Goal: Task Accomplishment & Management: Complete application form

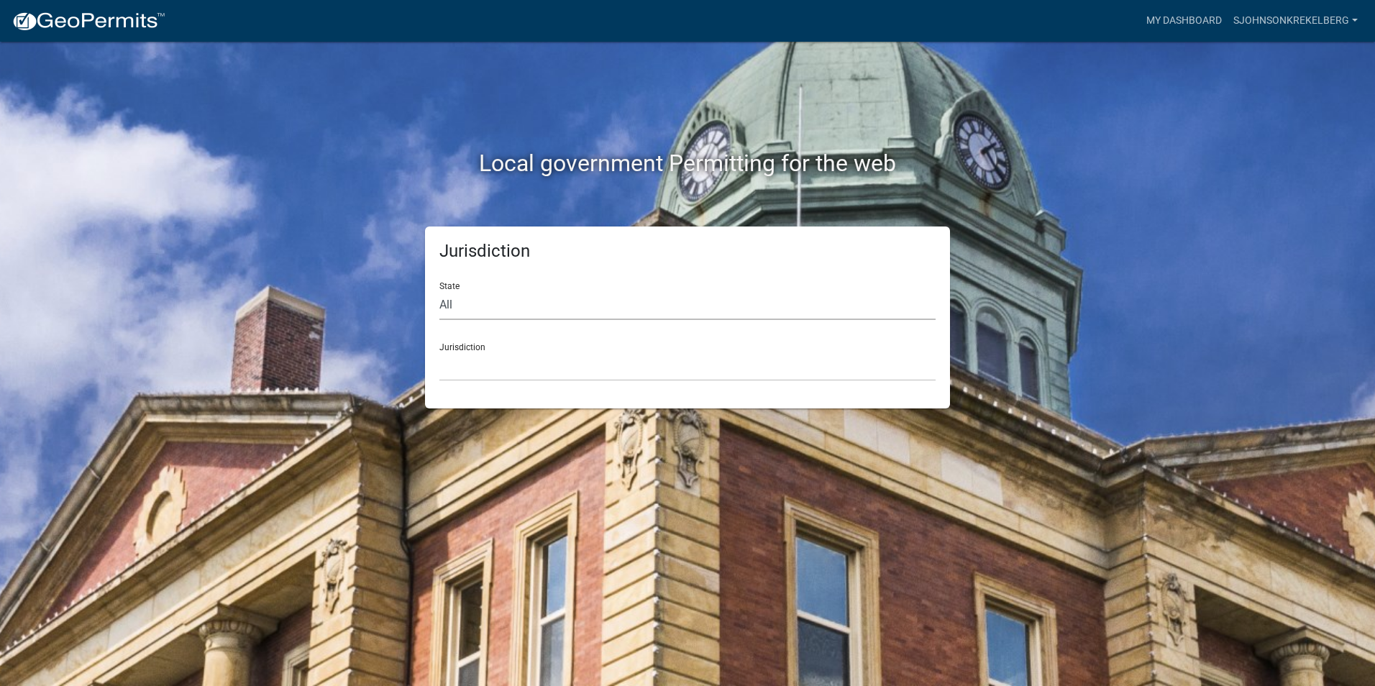
click at [537, 301] on select "All [US_STATE] [US_STATE] [US_STATE] [US_STATE] [US_STATE] [US_STATE] [US_STATE…" at bounding box center [687, 305] width 496 height 29
select select "[US_STATE]"
click at [439, 291] on select "All [US_STATE] [US_STATE] [US_STATE] [US_STATE] [US_STATE] [US_STATE] [US_STATE…" at bounding box center [687, 305] width 496 height 29
click at [490, 367] on select "[GEOGRAPHIC_DATA], [US_STATE] [GEOGRAPHIC_DATA], [US_STATE] [GEOGRAPHIC_DATA], …" at bounding box center [687, 366] width 496 height 29
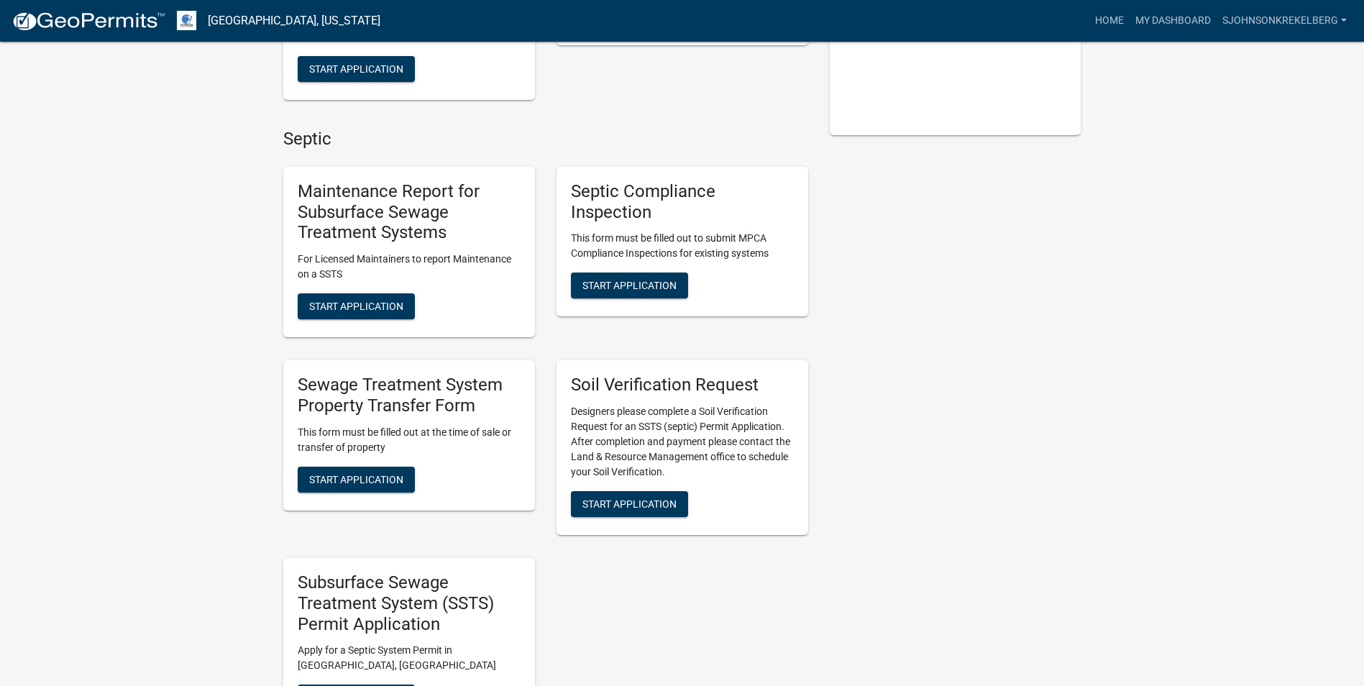
scroll to position [360, 0]
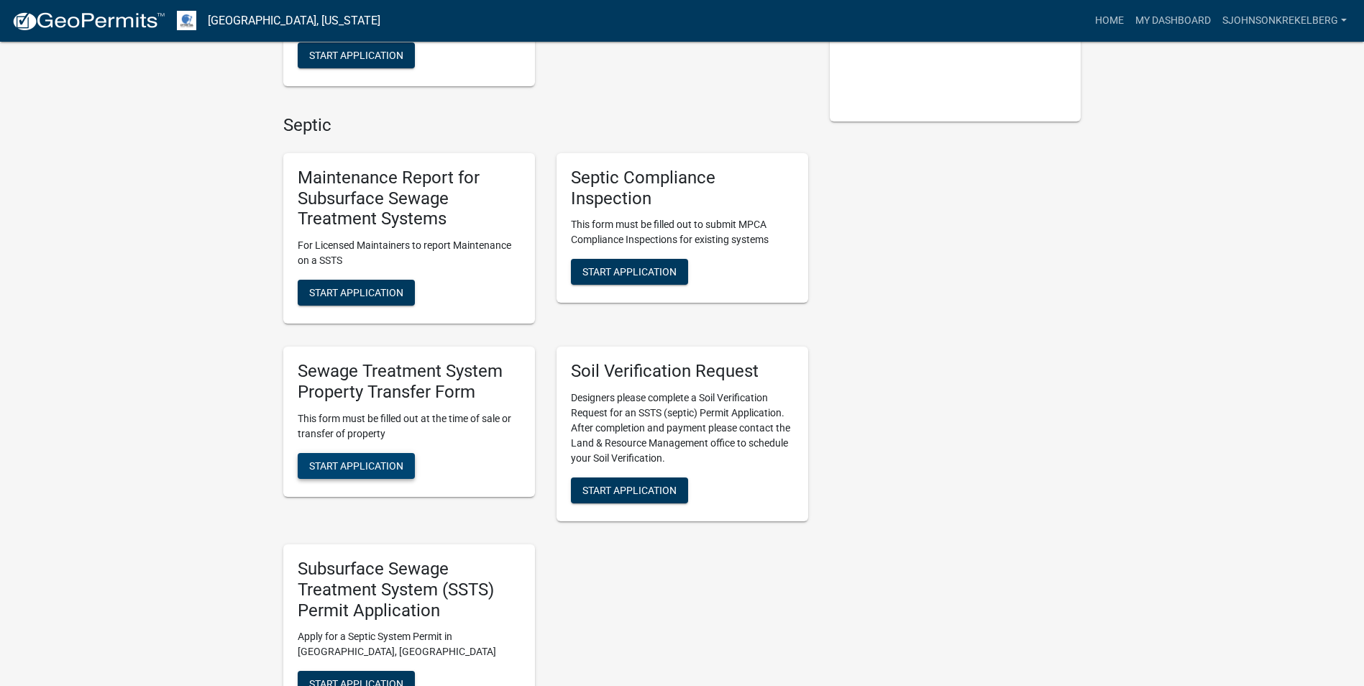
click at [339, 465] on span "Start Application" at bounding box center [356, 466] width 94 height 12
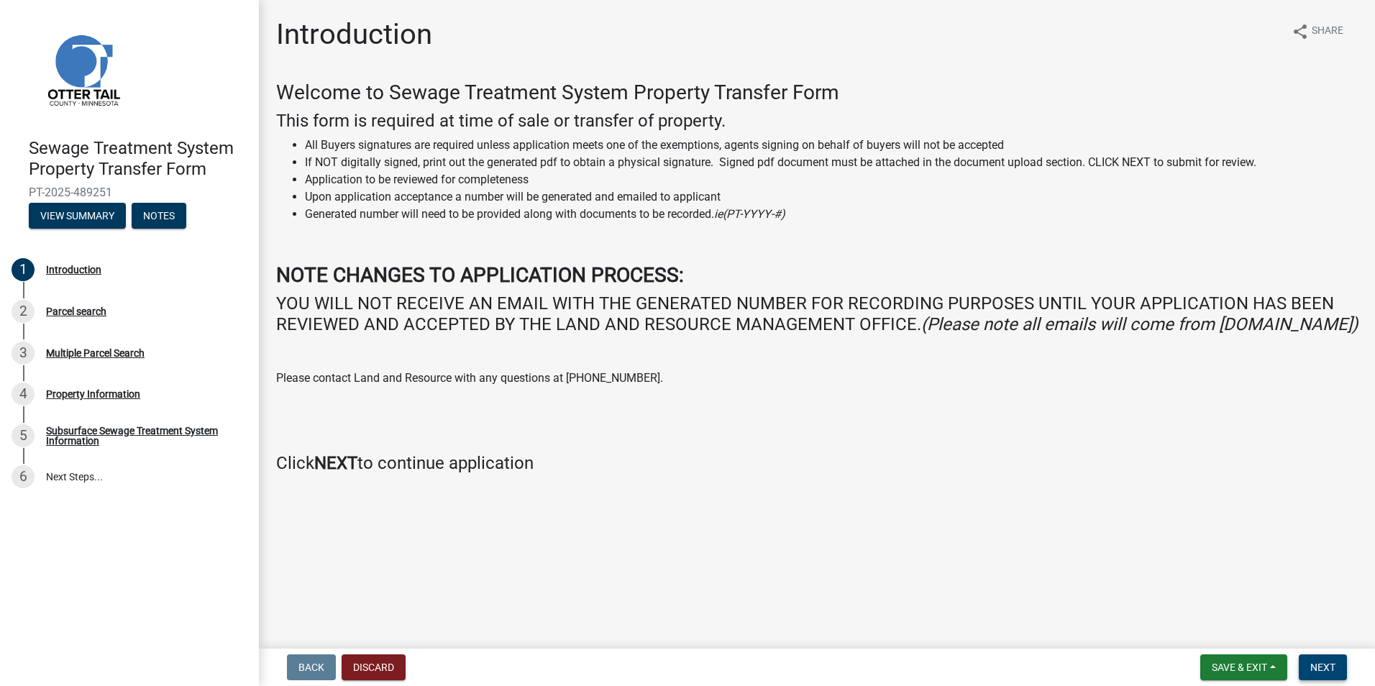
click at [1319, 660] on button "Next" at bounding box center [1323, 667] width 48 height 26
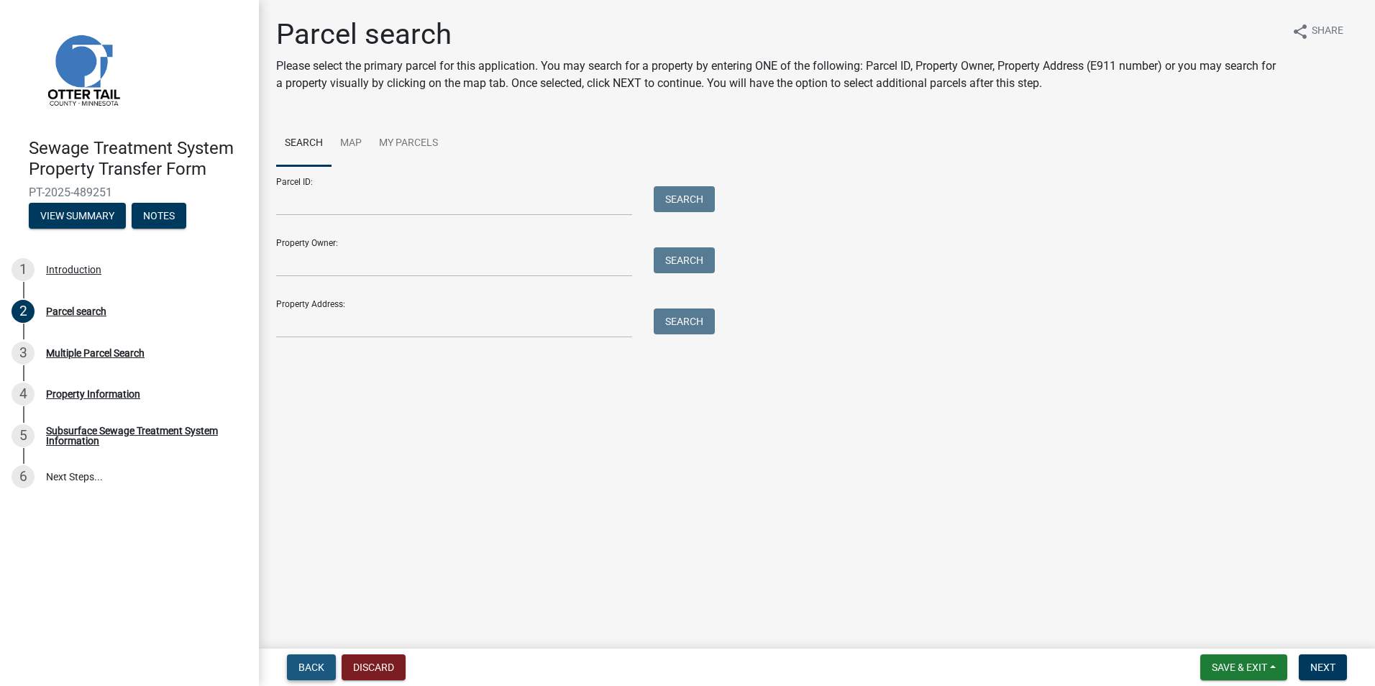
click at [310, 662] on span "Back" at bounding box center [311, 668] width 26 height 12
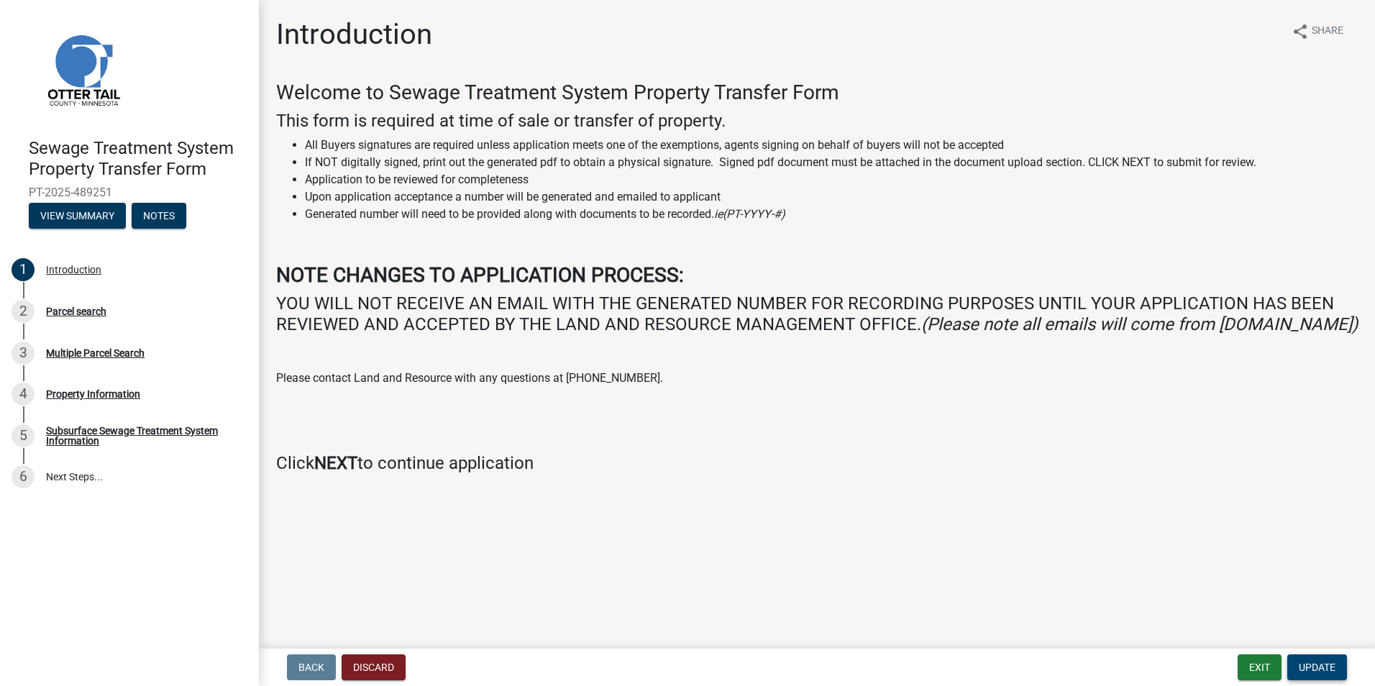
click at [1325, 670] on span "Update" at bounding box center [1317, 668] width 37 height 12
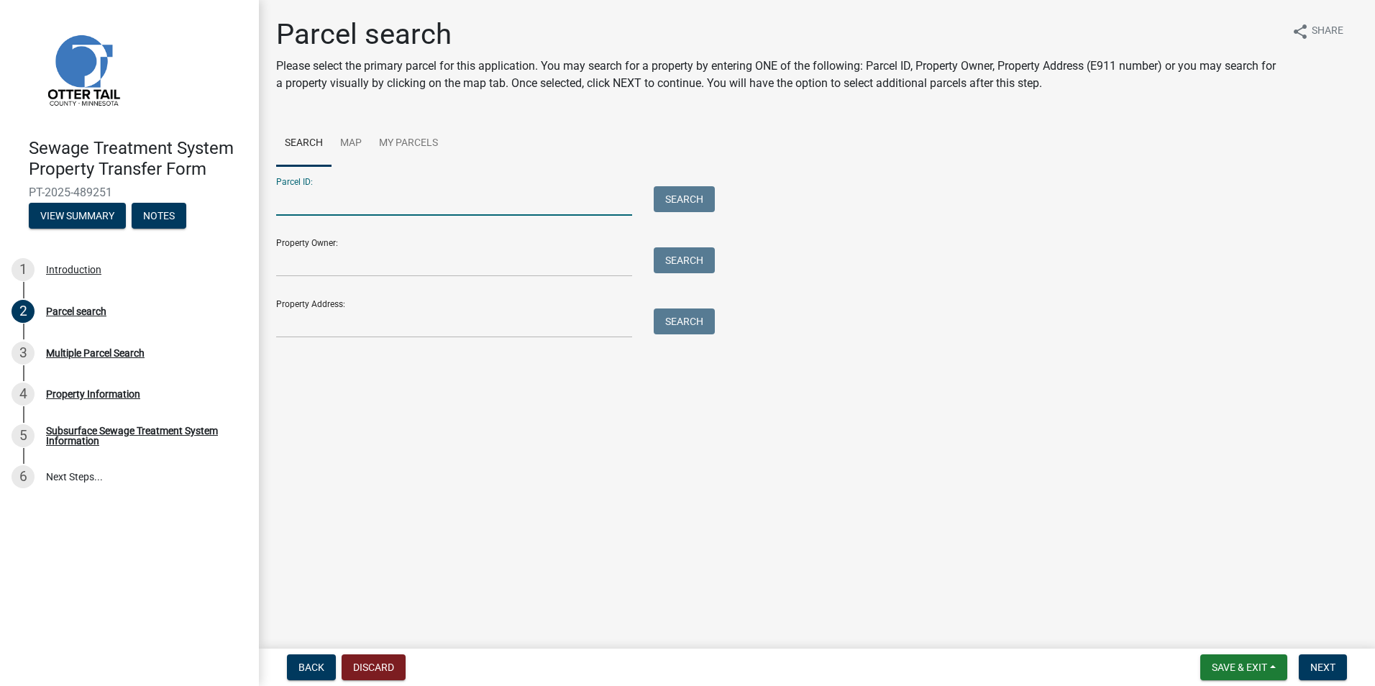
click at [370, 200] on input "Parcel ID:" at bounding box center [454, 200] width 356 height 29
type input "03000280210000"
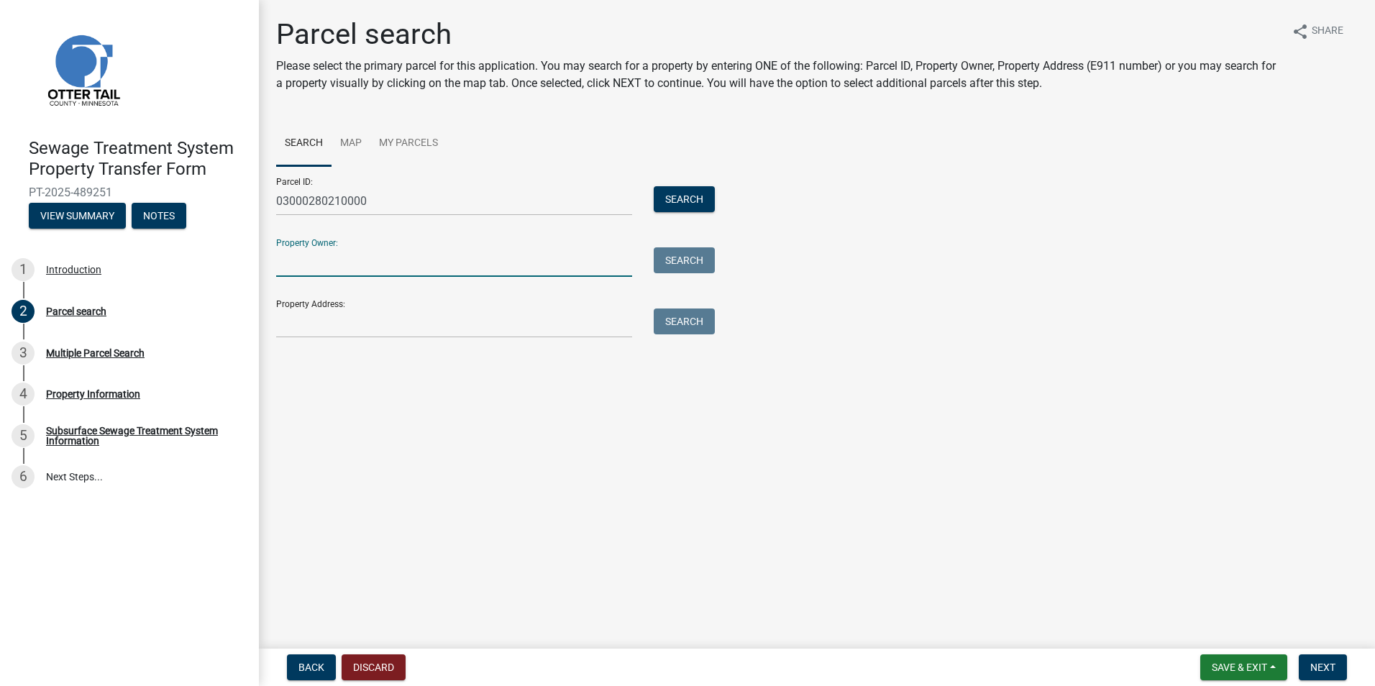
click at [456, 270] on input "Property Owner:" at bounding box center [454, 261] width 356 height 29
type input "[PERSON_NAME] Trust"
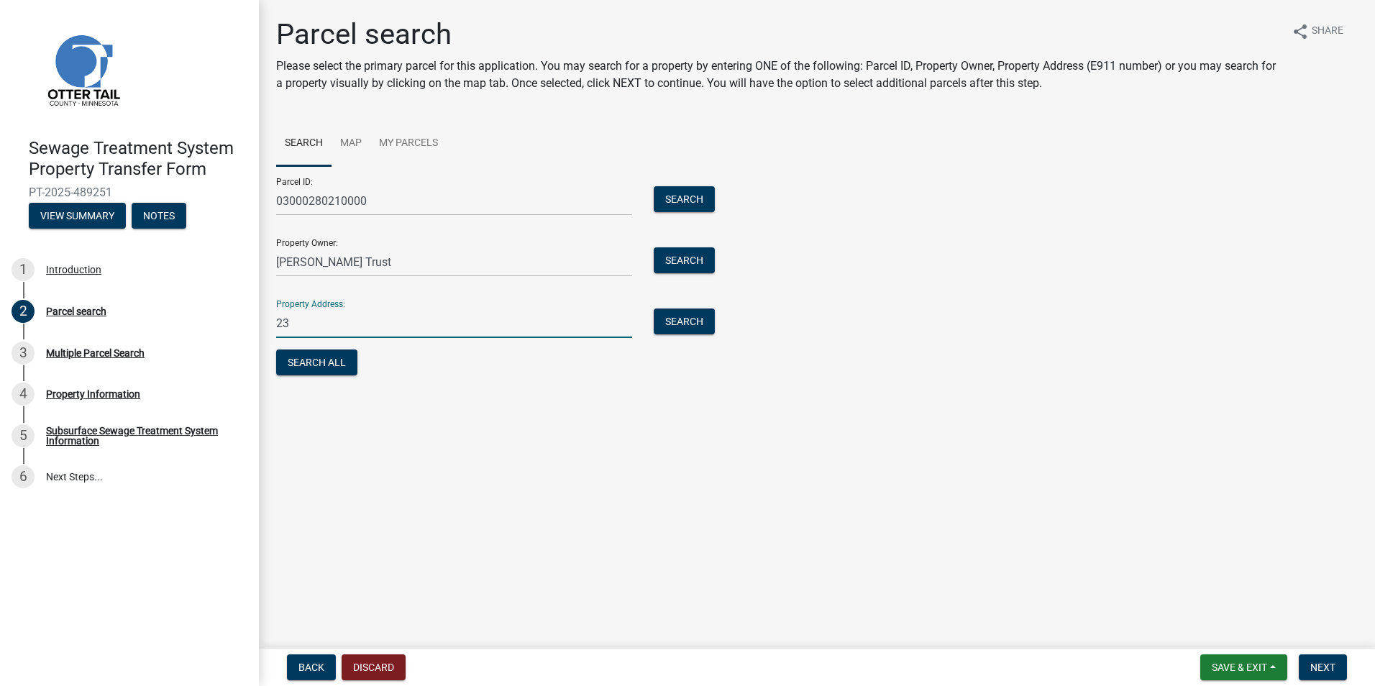
type input "2"
drag, startPoint x: 418, startPoint y: 255, endPoint x: 407, endPoint y: 263, distance: 13.4
click at [417, 256] on input "[PERSON_NAME] Trust" at bounding box center [454, 261] width 356 height 29
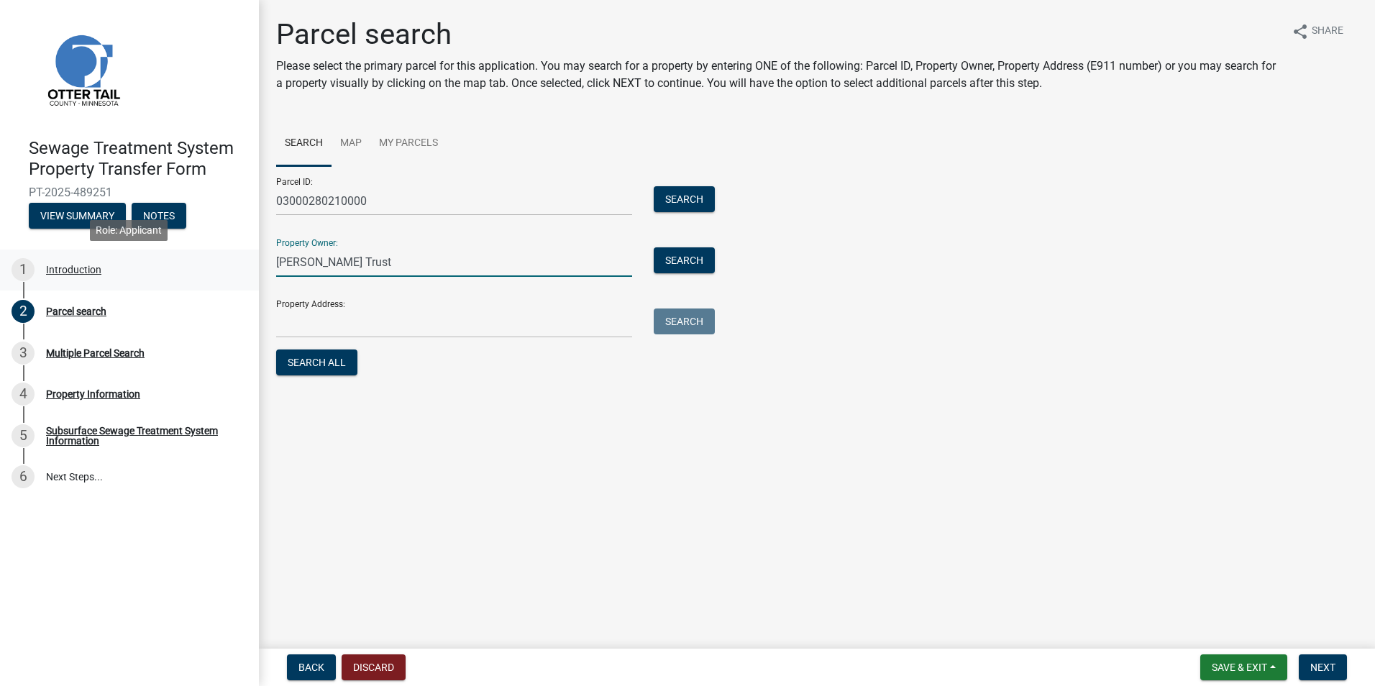
drag, startPoint x: 389, startPoint y: 266, endPoint x: 220, endPoint y: 270, distance: 169.0
click at [220, 270] on div "Sewage Treatment System Property Transfer Form PT-2025-489251 View Summary Note…" at bounding box center [687, 343] width 1375 height 686
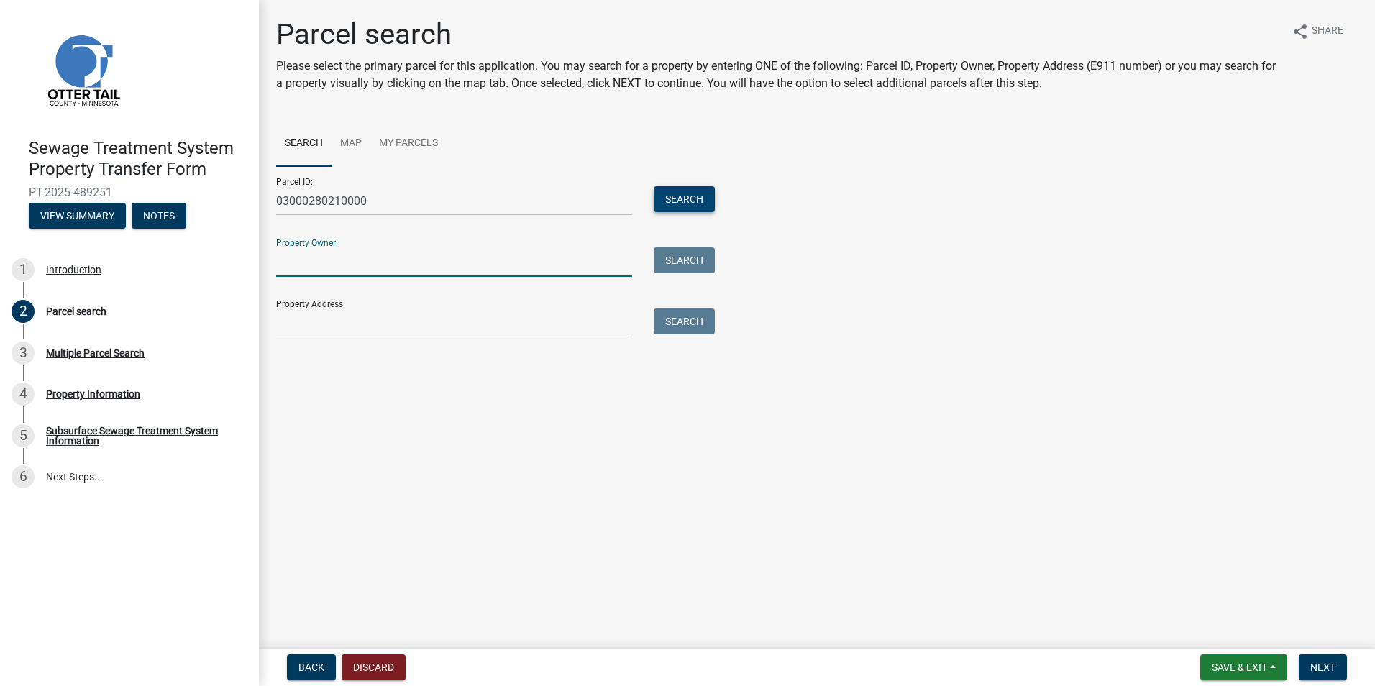
click at [689, 201] on button "Search" at bounding box center [684, 199] width 61 height 26
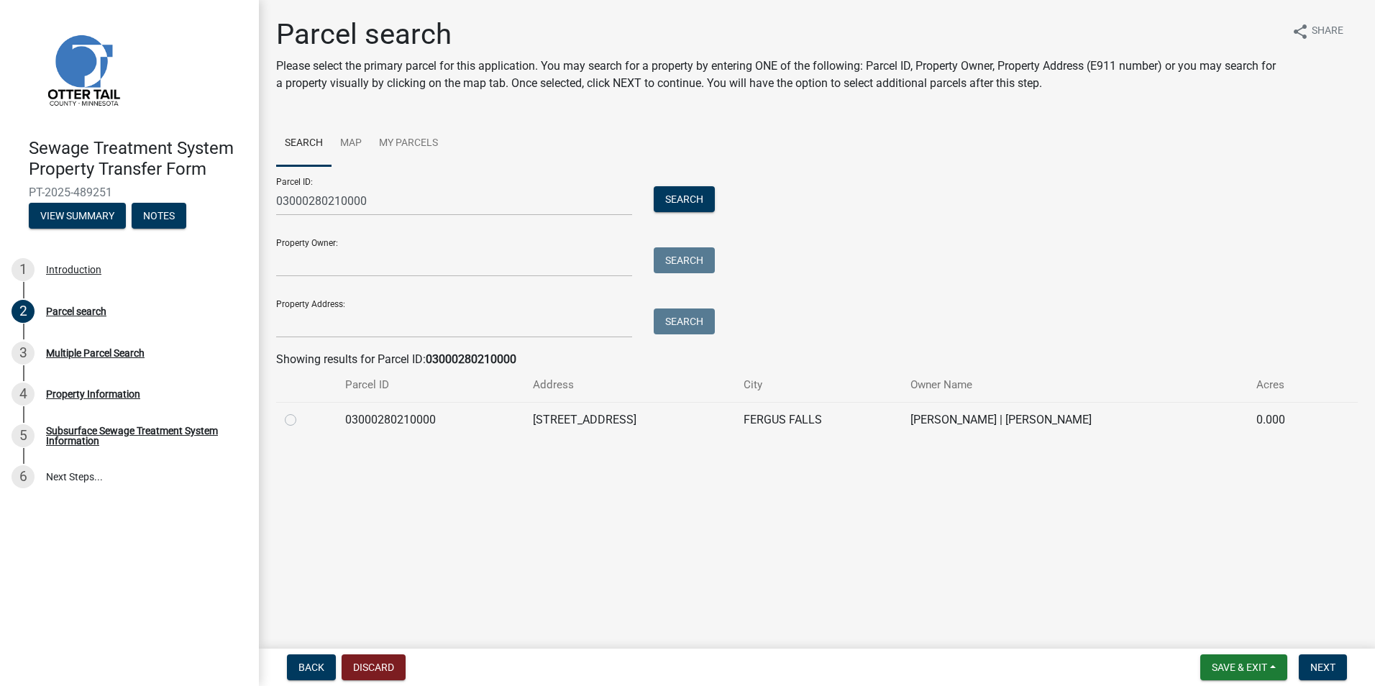
click at [302, 411] on label at bounding box center [302, 411] width 0 height 0
click at [302, 421] on input "radio" at bounding box center [306, 415] width 9 height 9
radio input "true"
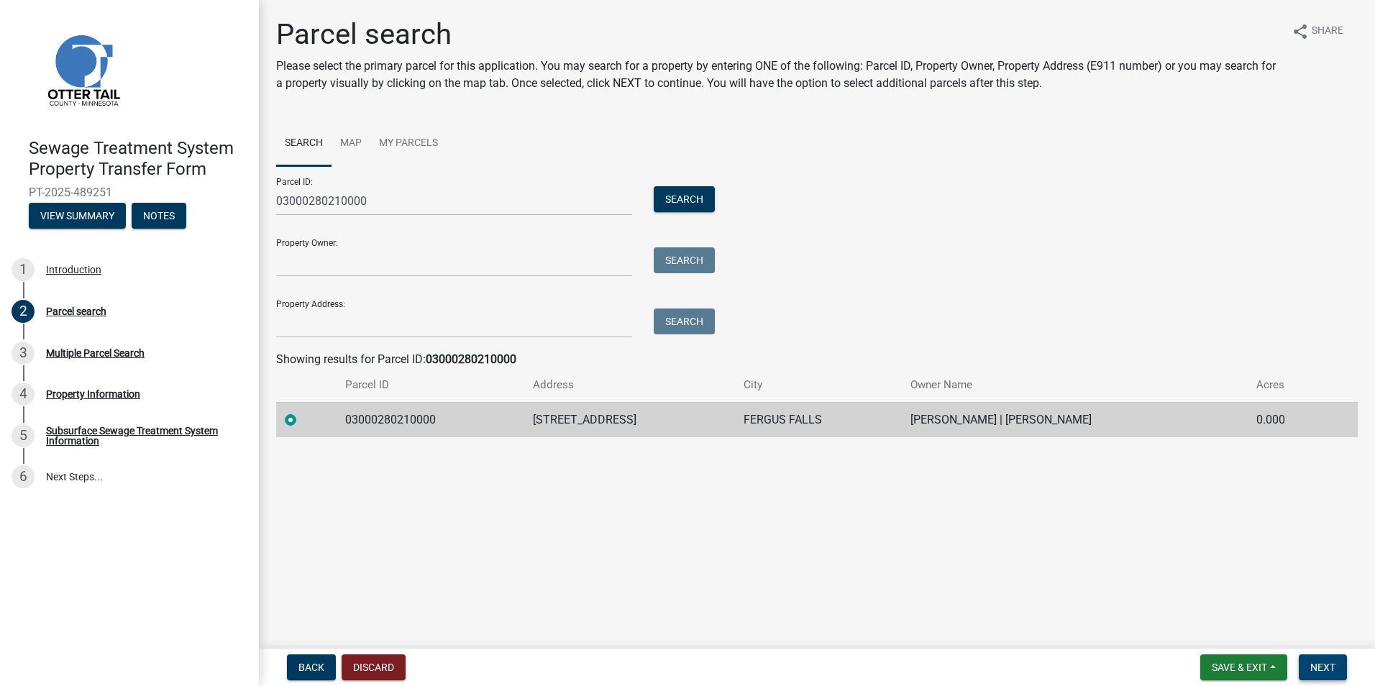
click at [1319, 673] on span "Next" at bounding box center [1322, 668] width 25 height 12
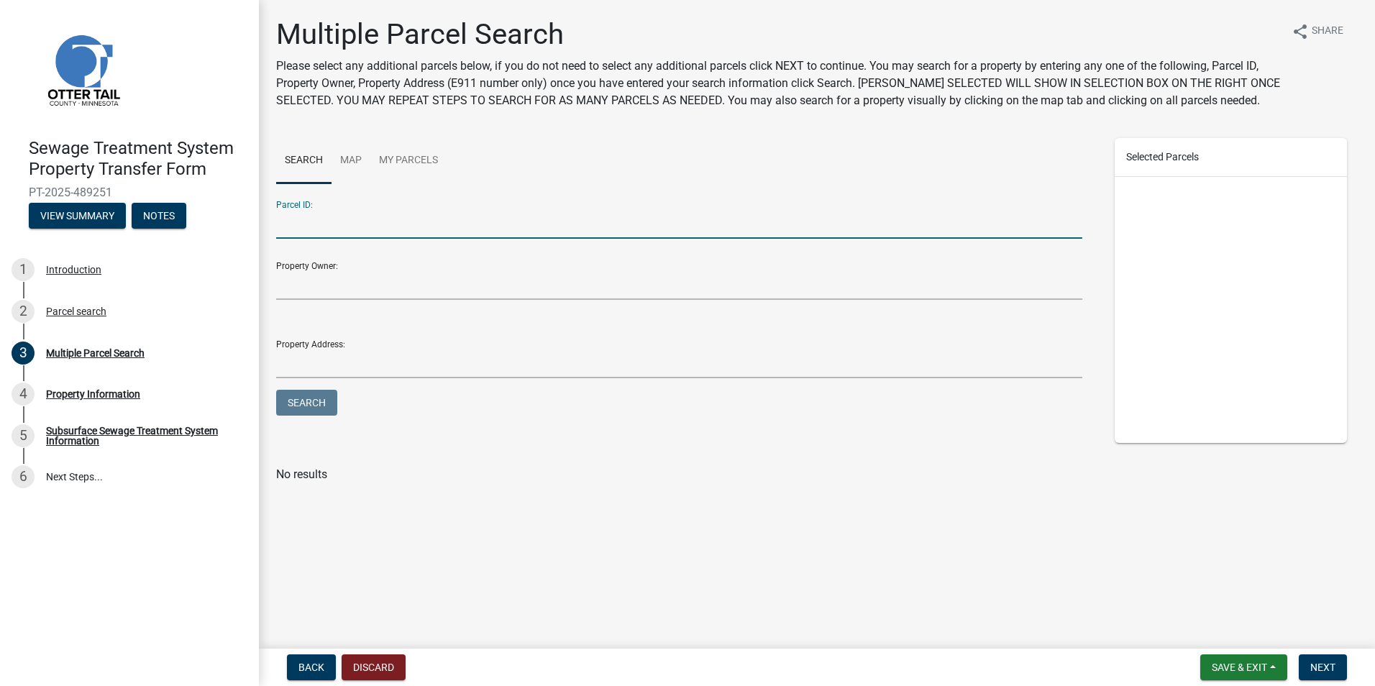
click at [337, 226] on input "Parcel ID:" at bounding box center [679, 223] width 806 height 29
type input "03000280210000"
click at [293, 410] on button "Search" at bounding box center [306, 403] width 61 height 26
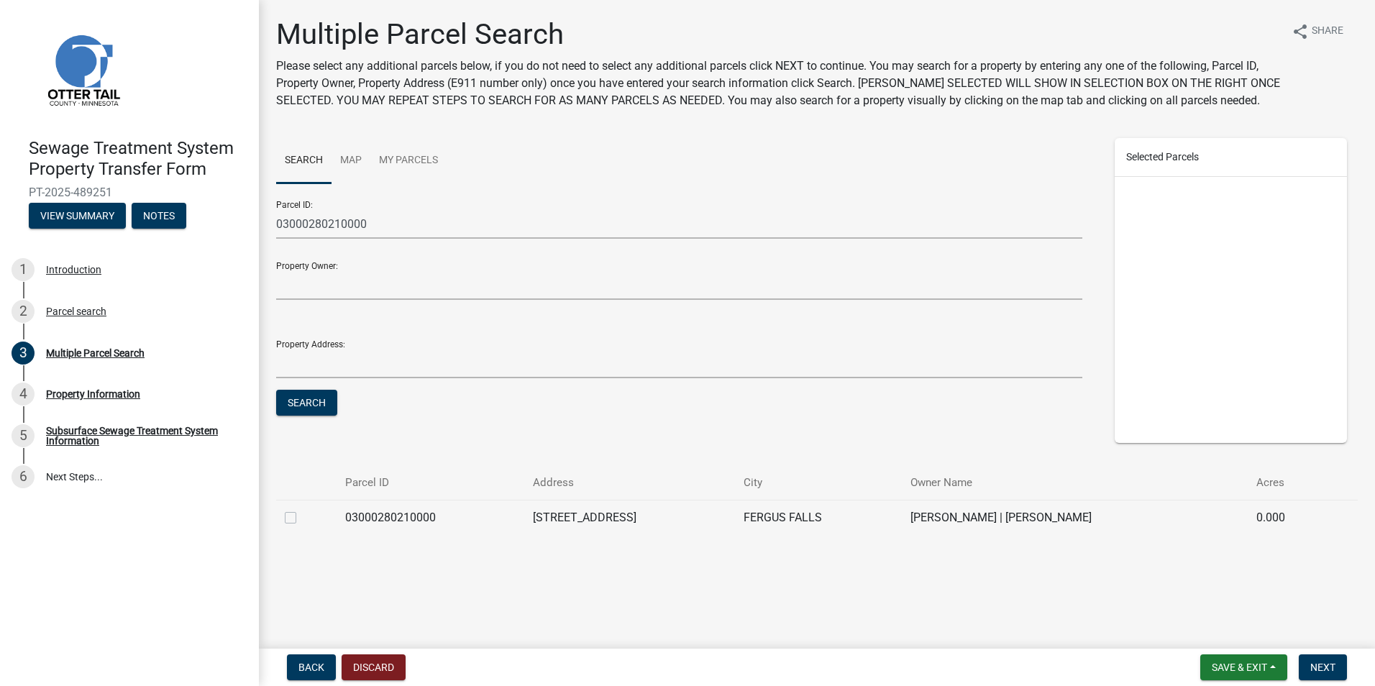
click at [302, 509] on label at bounding box center [302, 509] width 0 height 0
click at [302, 519] on input "checkbox" at bounding box center [306, 513] width 9 height 9
checkbox input "true"
click at [1325, 669] on span "Next" at bounding box center [1322, 668] width 25 height 12
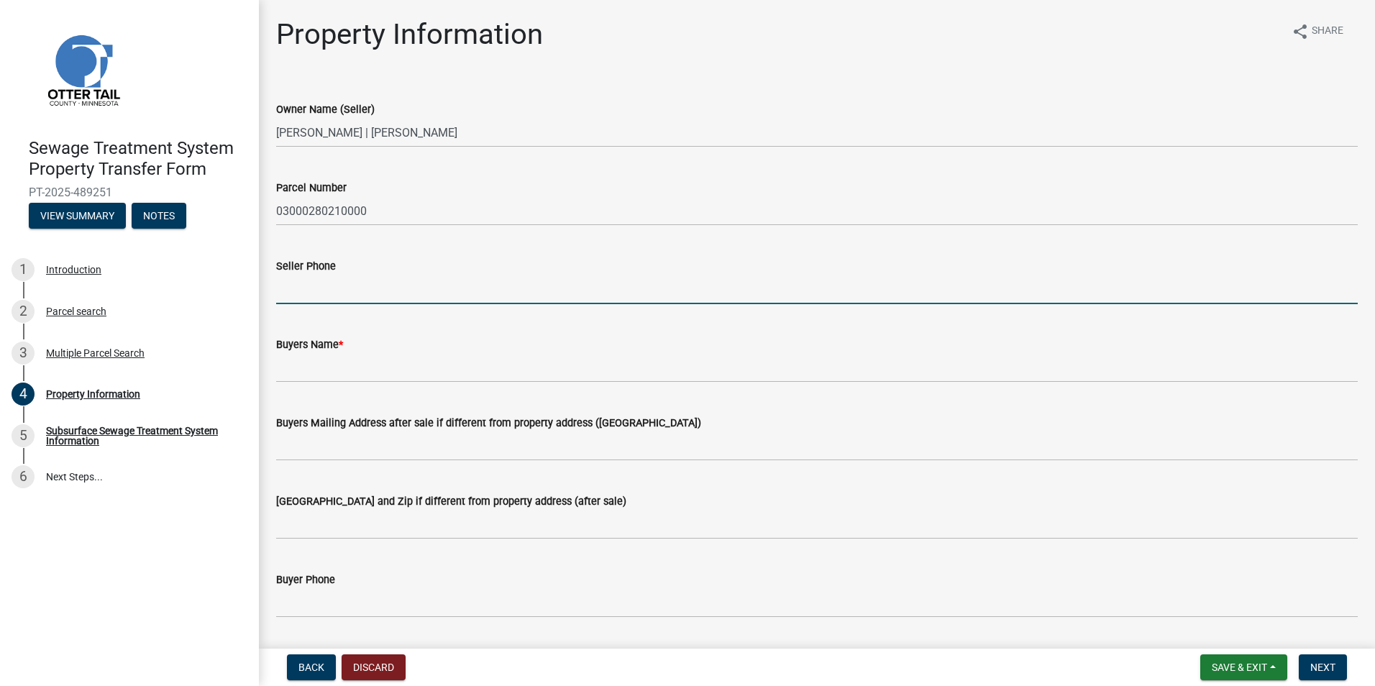
click at [324, 294] on input "Seller Phone" at bounding box center [817, 289] width 1082 height 29
type input "[PHONE_NUMBER]"
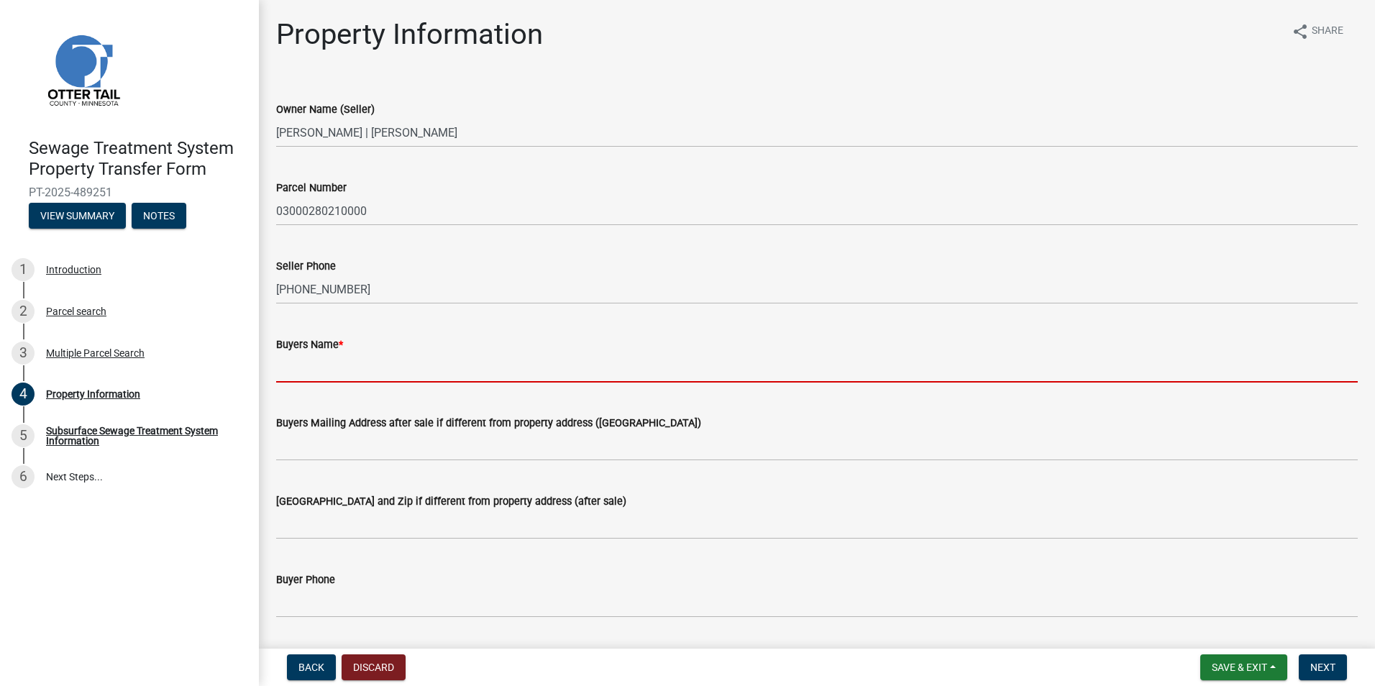
click at [326, 371] on input "Buyers Name *" at bounding box center [817, 367] width 1082 height 29
type input "[PERSON_NAME]"
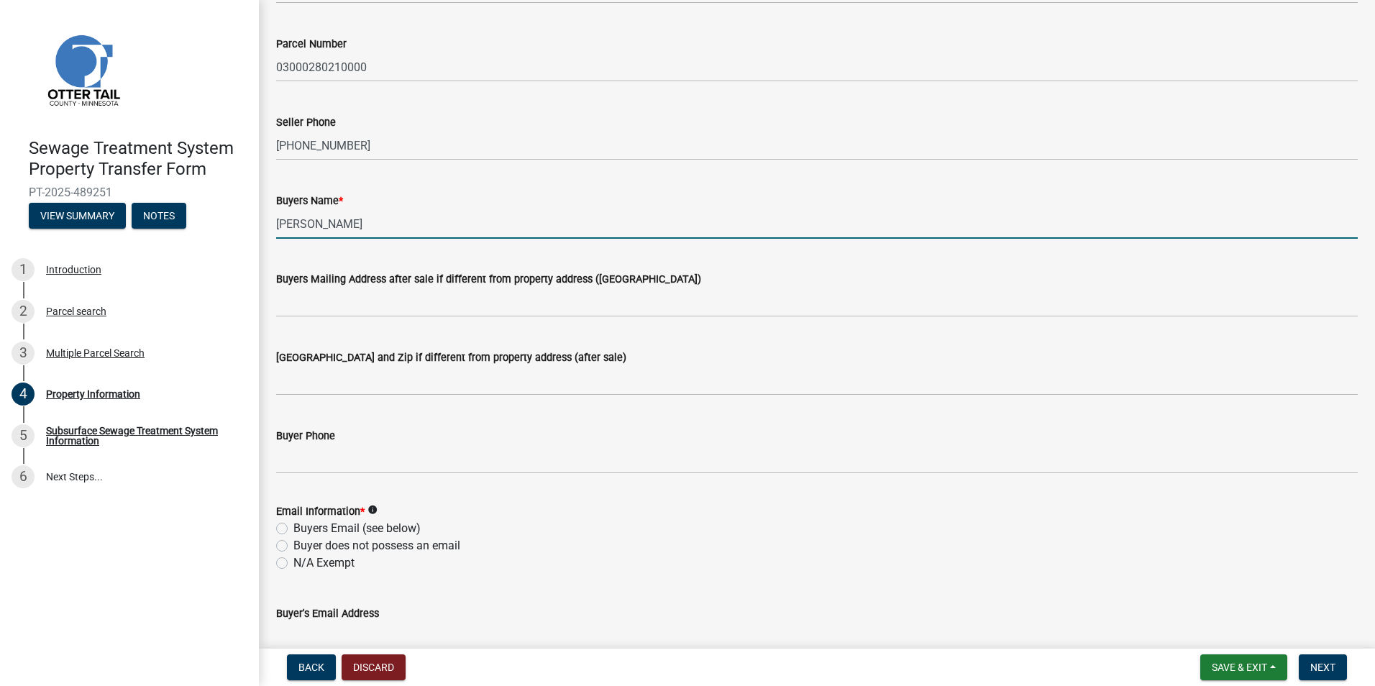
scroll to position [216, 0]
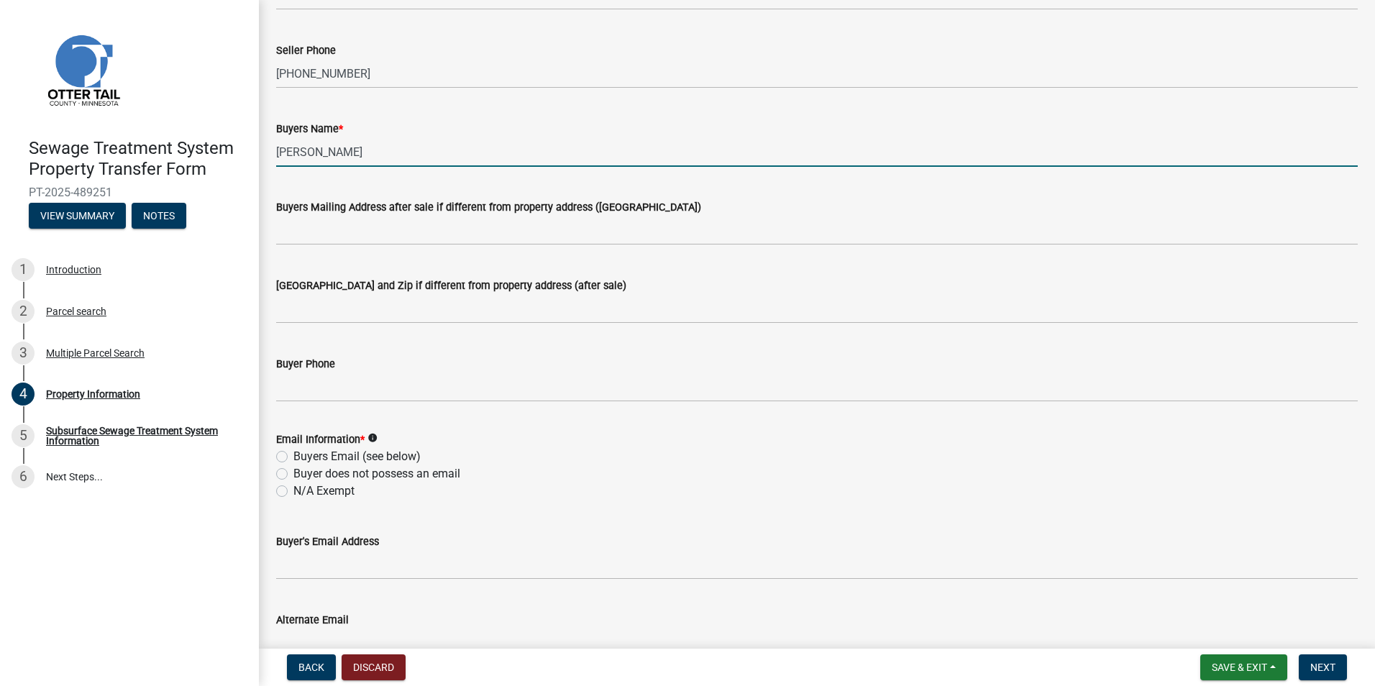
click at [293, 492] on label "N/A Exempt" at bounding box center [323, 491] width 61 height 17
click at [293, 492] on input "N/A Exempt" at bounding box center [297, 487] width 9 height 9
radio input "true"
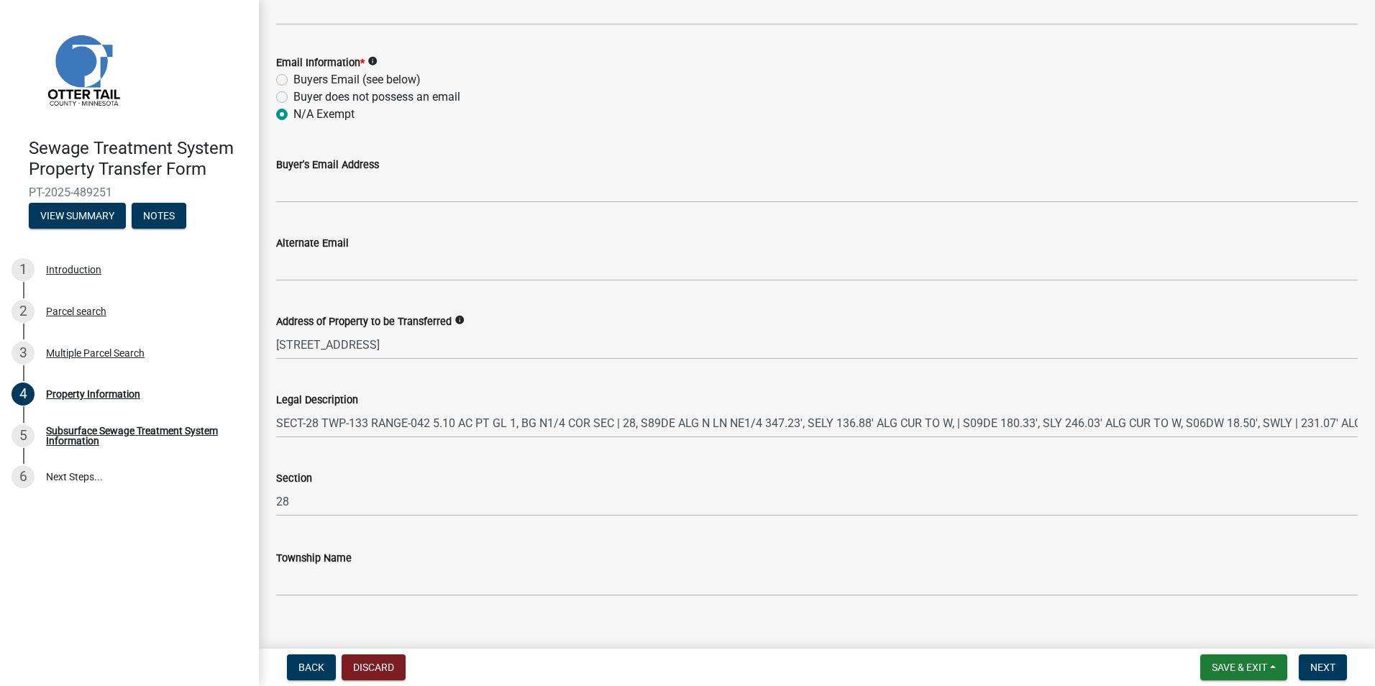
scroll to position [613, 0]
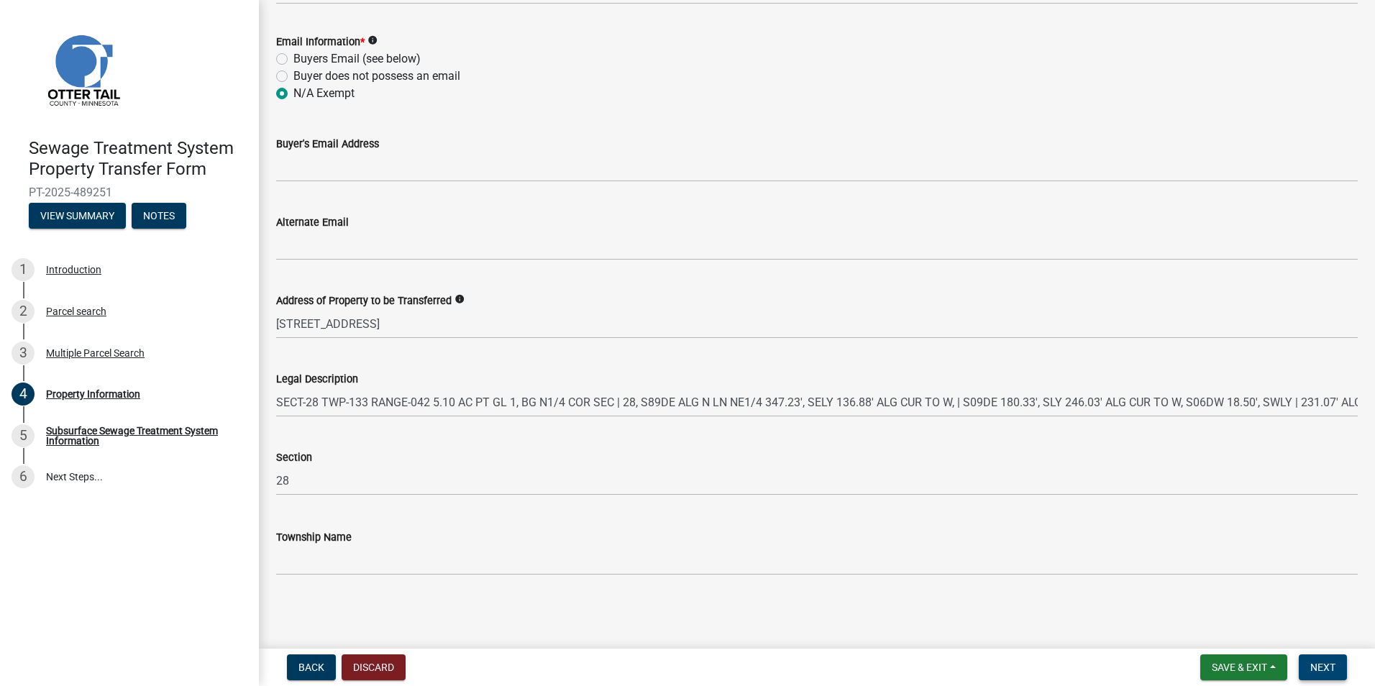
click at [1325, 669] on span "Next" at bounding box center [1322, 668] width 25 height 12
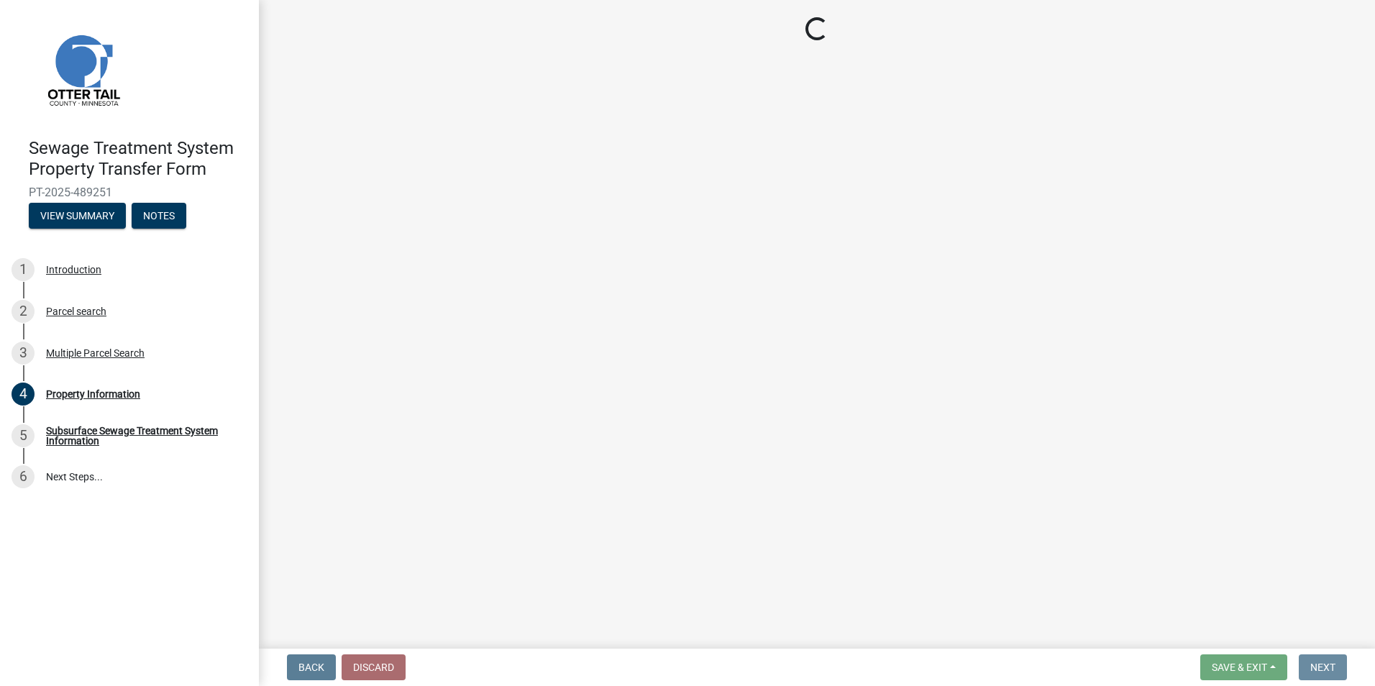
scroll to position [0, 0]
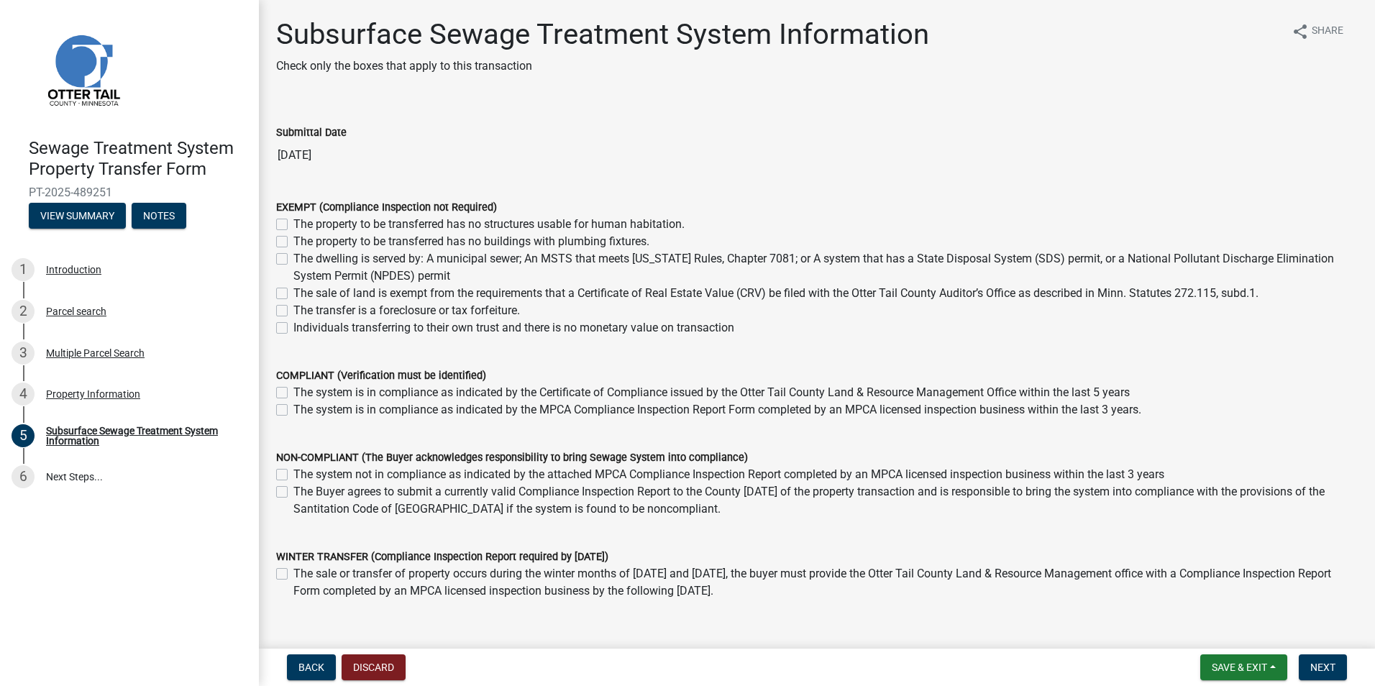
click at [293, 472] on label "The system not in compliance as indicated by the attached MPCA Compliance Inspe…" at bounding box center [728, 474] width 871 height 17
click at [293, 472] on input "The system not in compliance as indicated by the attached MPCA Compliance Inspe…" at bounding box center [297, 470] width 9 height 9
checkbox input "true"
checkbox input "false"
click at [1328, 670] on span "Next" at bounding box center [1322, 668] width 25 height 12
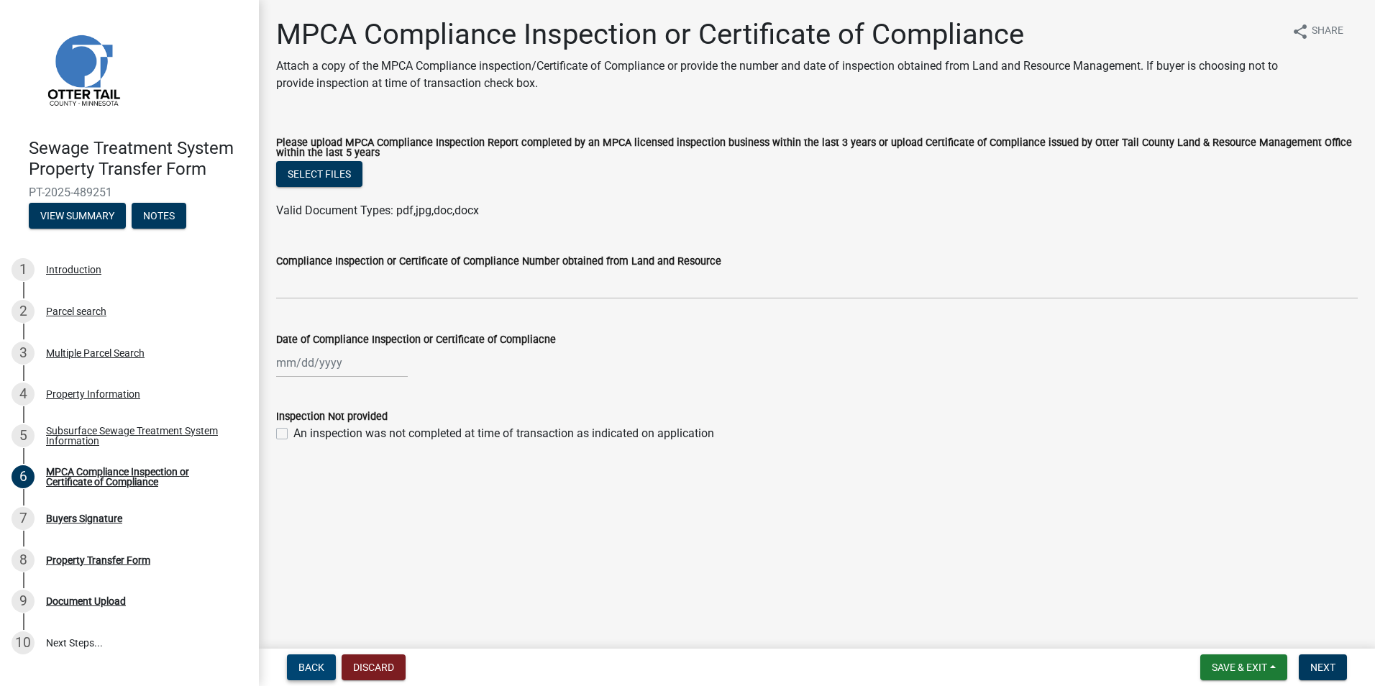
click at [311, 665] on span "Back" at bounding box center [311, 668] width 26 height 12
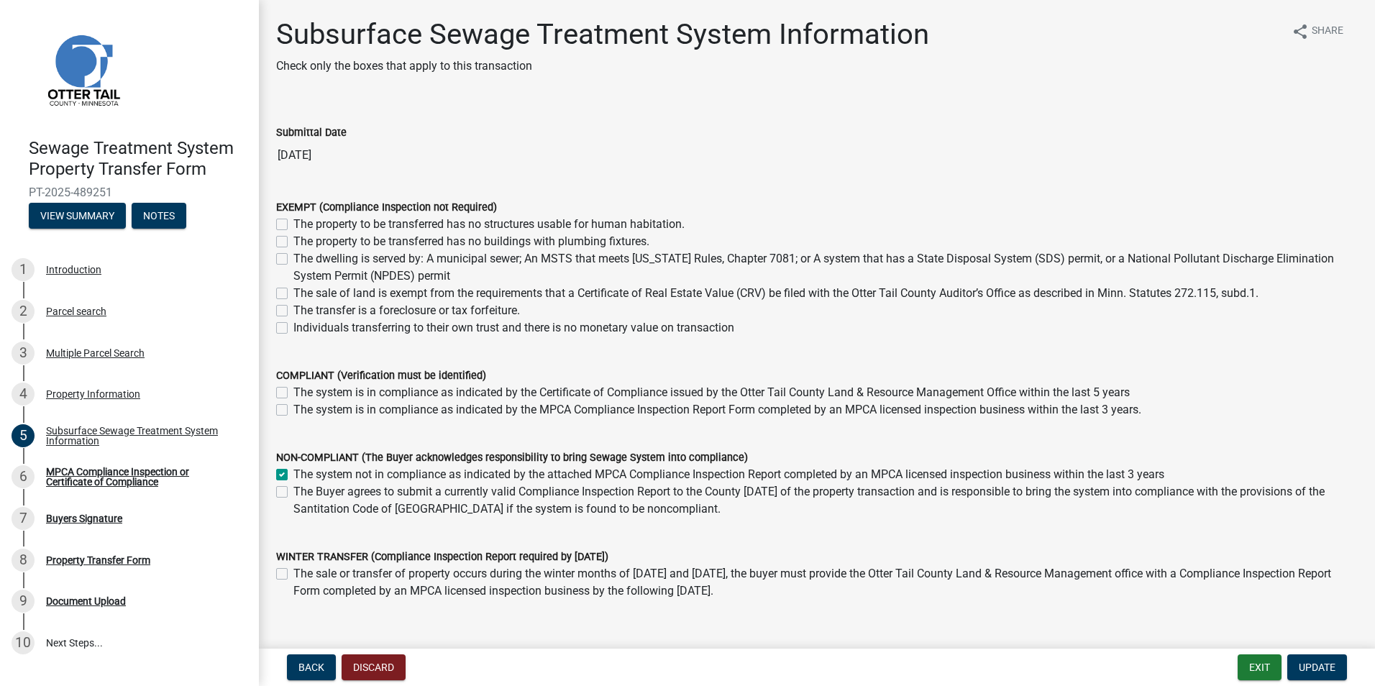
click at [293, 489] on label "The Buyer agrees to submit a currently valid Compliance Inspection Report to th…" at bounding box center [825, 500] width 1064 height 35
click at [293, 489] on input "The Buyer agrees to submit a currently valid Compliance Inspection Report to th…" at bounding box center [297, 487] width 9 height 9
checkbox input "true"
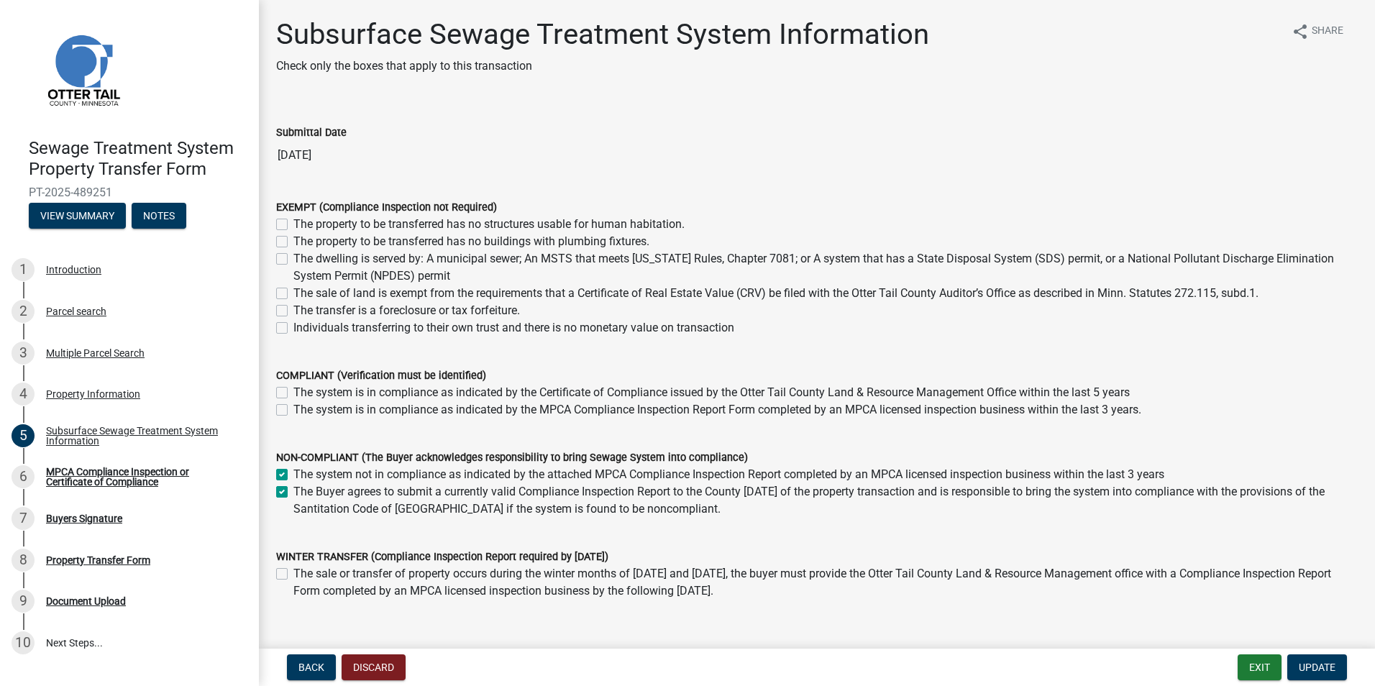
click at [293, 474] on label "The system not in compliance as indicated by the attached MPCA Compliance Inspe…" at bounding box center [728, 474] width 871 height 17
click at [293, 474] on input "The system not in compliance as indicated by the attached MPCA Compliance Inspe…" at bounding box center [297, 470] width 9 height 9
checkbox input "false"
checkbox input "true"
click at [1306, 669] on span "Update" at bounding box center [1317, 668] width 37 height 12
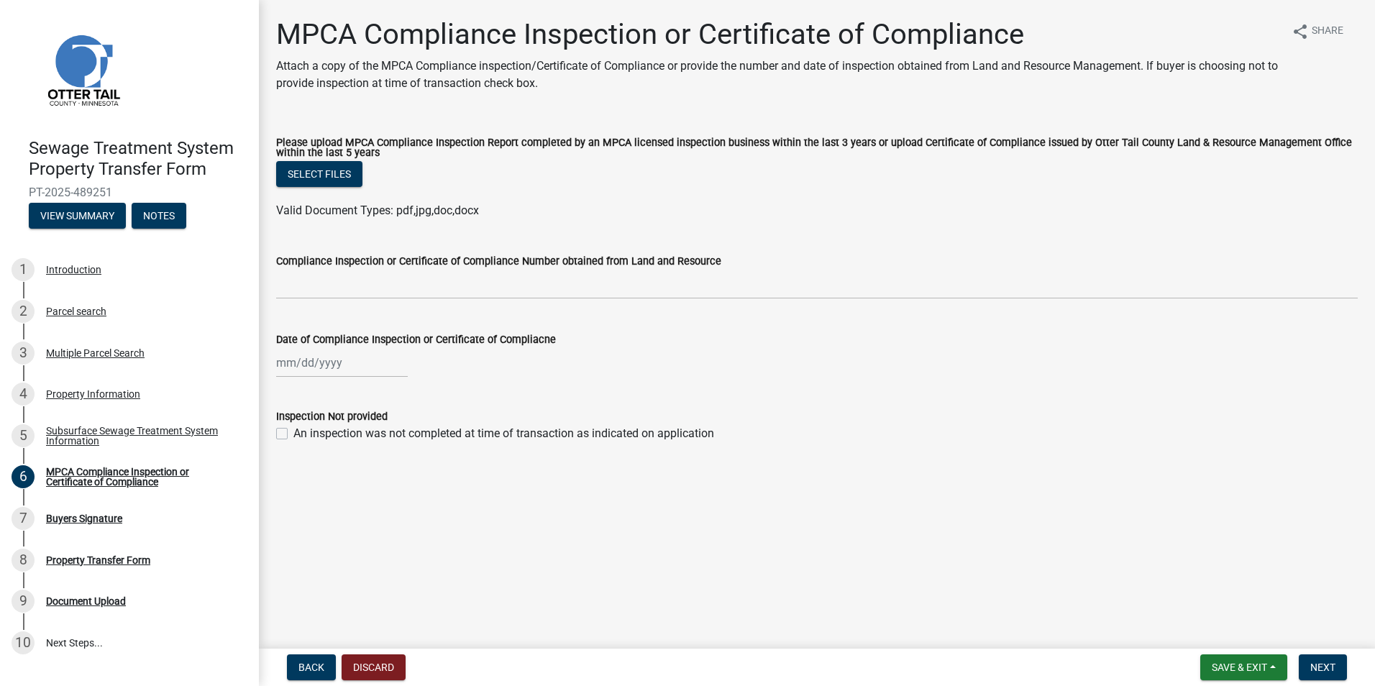
click at [293, 436] on label "An inspection was not completed at time of transaction as indicated on applicat…" at bounding box center [503, 433] width 421 height 17
click at [293, 434] on input "An inspection was not completed at time of transaction as indicated on applicat…" at bounding box center [297, 429] width 9 height 9
checkbox input "true"
click at [297, 669] on button "Back" at bounding box center [311, 667] width 49 height 26
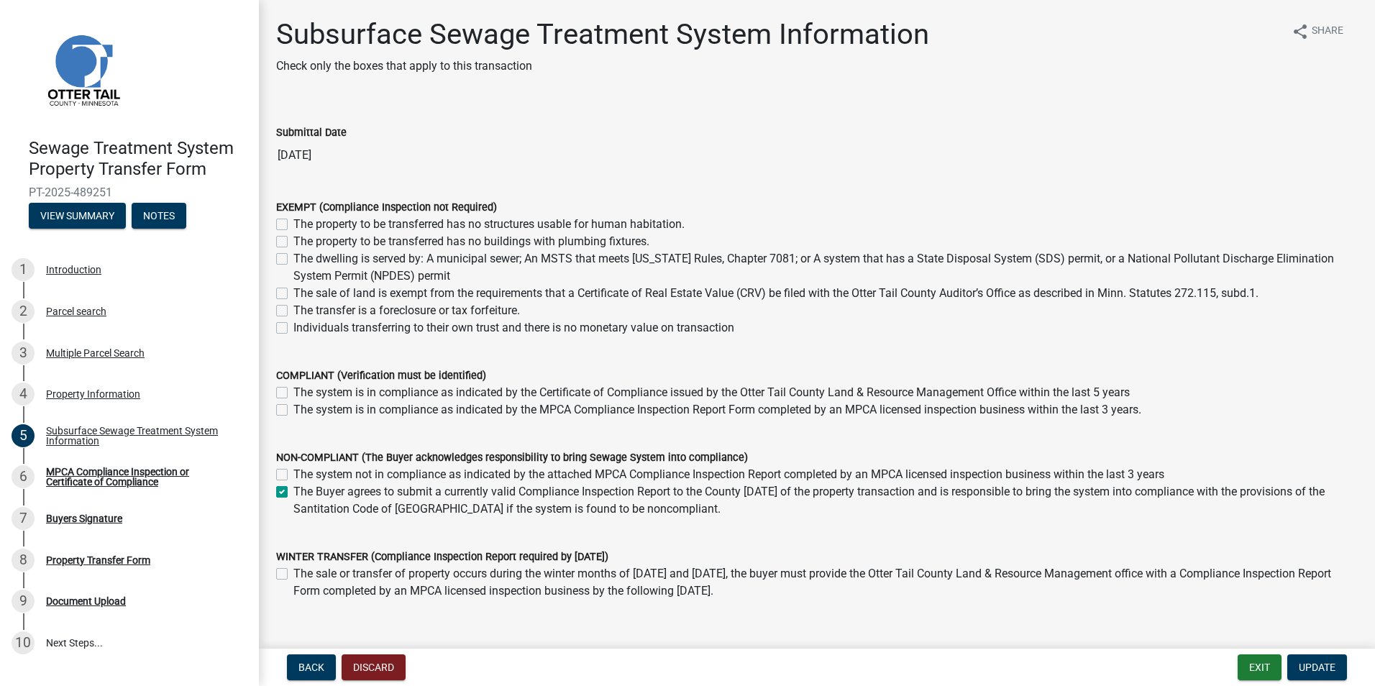
click at [293, 475] on label "The system not in compliance as indicated by the attached MPCA Compliance Inspe…" at bounding box center [728, 474] width 871 height 17
click at [293, 475] on input "The system not in compliance as indicated by the attached MPCA Compliance Inspe…" at bounding box center [297, 470] width 9 height 9
checkbox input "true"
click at [293, 491] on label "The Buyer agrees to submit a currently valid Compliance Inspection Report to th…" at bounding box center [825, 500] width 1064 height 35
click at [293, 491] on input "The Buyer agrees to submit a currently valid Compliance Inspection Report to th…" at bounding box center [297, 487] width 9 height 9
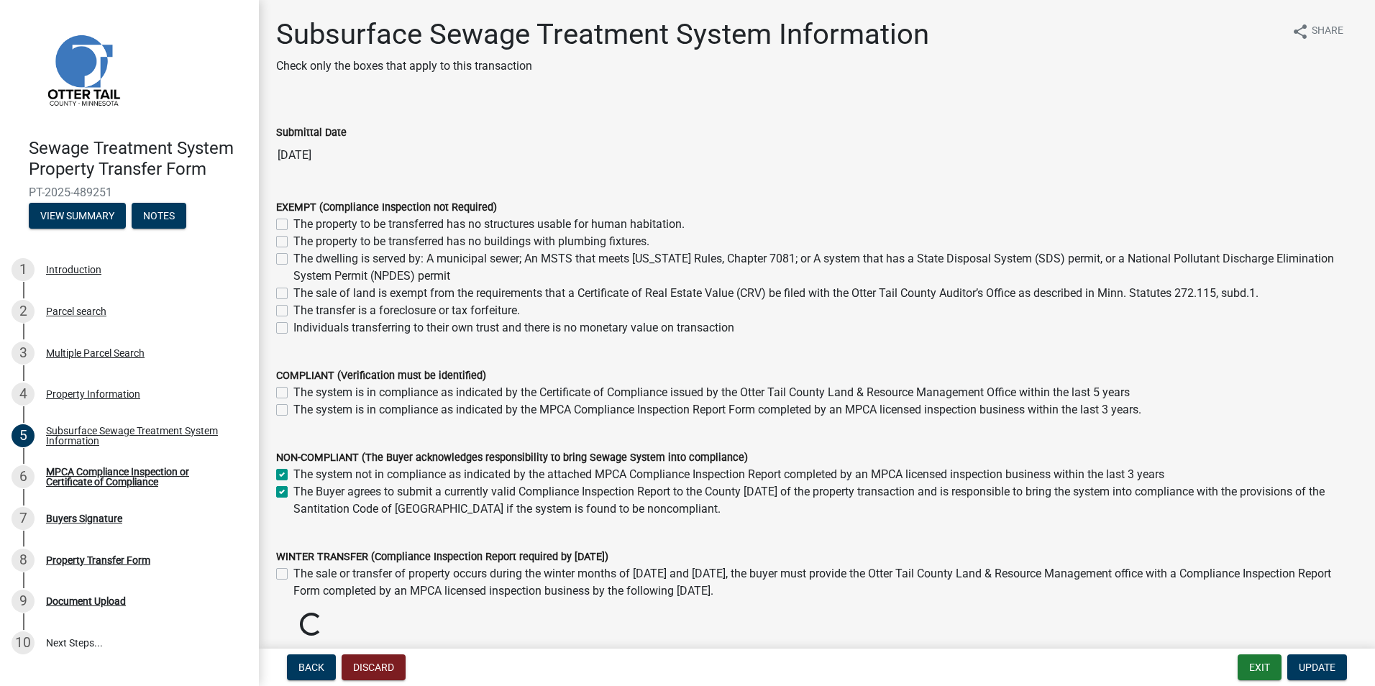
checkbox input "false"
checkbox input "true"
checkbox input "false"
click at [1316, 665] on span "Update" at bounding box center [1317, 668] width 37 height 12
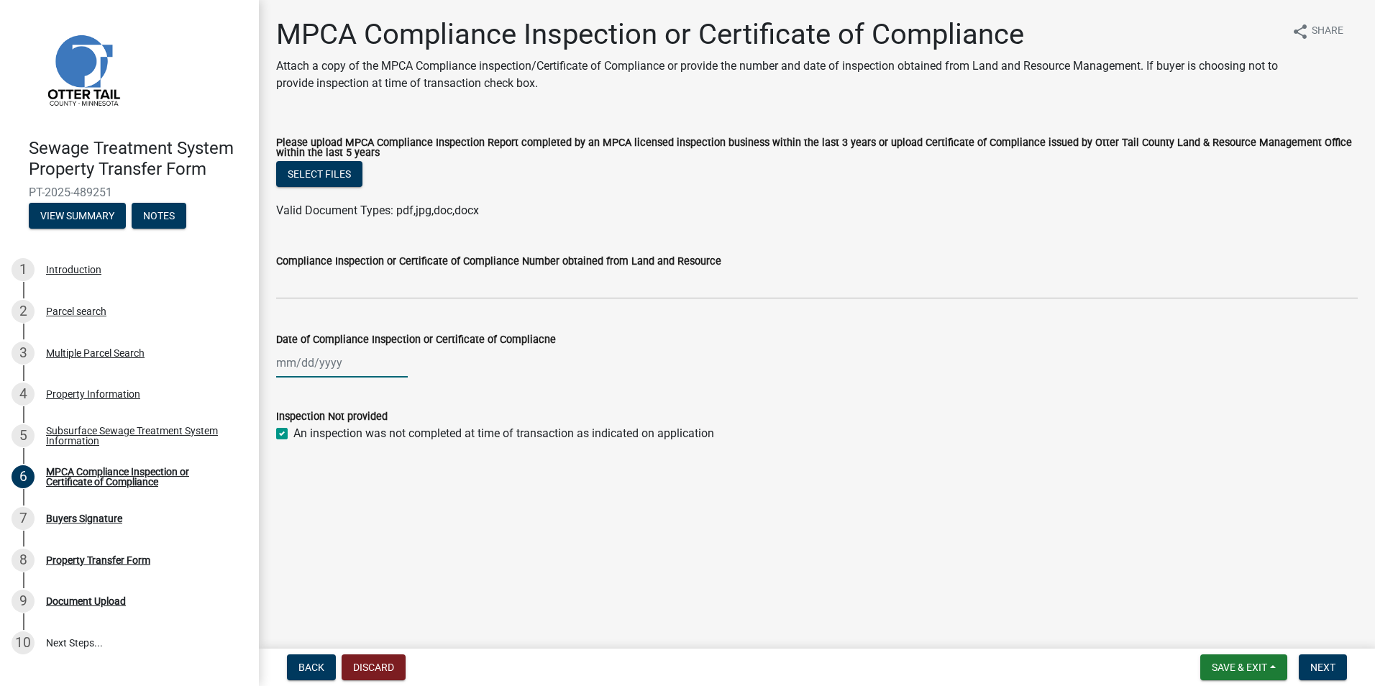
click at [360, 370] on div at bounding box center [342, 362] width 132 height 29
select select "10"
select select "2025"
click at [289, 391] on span "Previous month" at bounding box center [291, 393] width 11 height 11
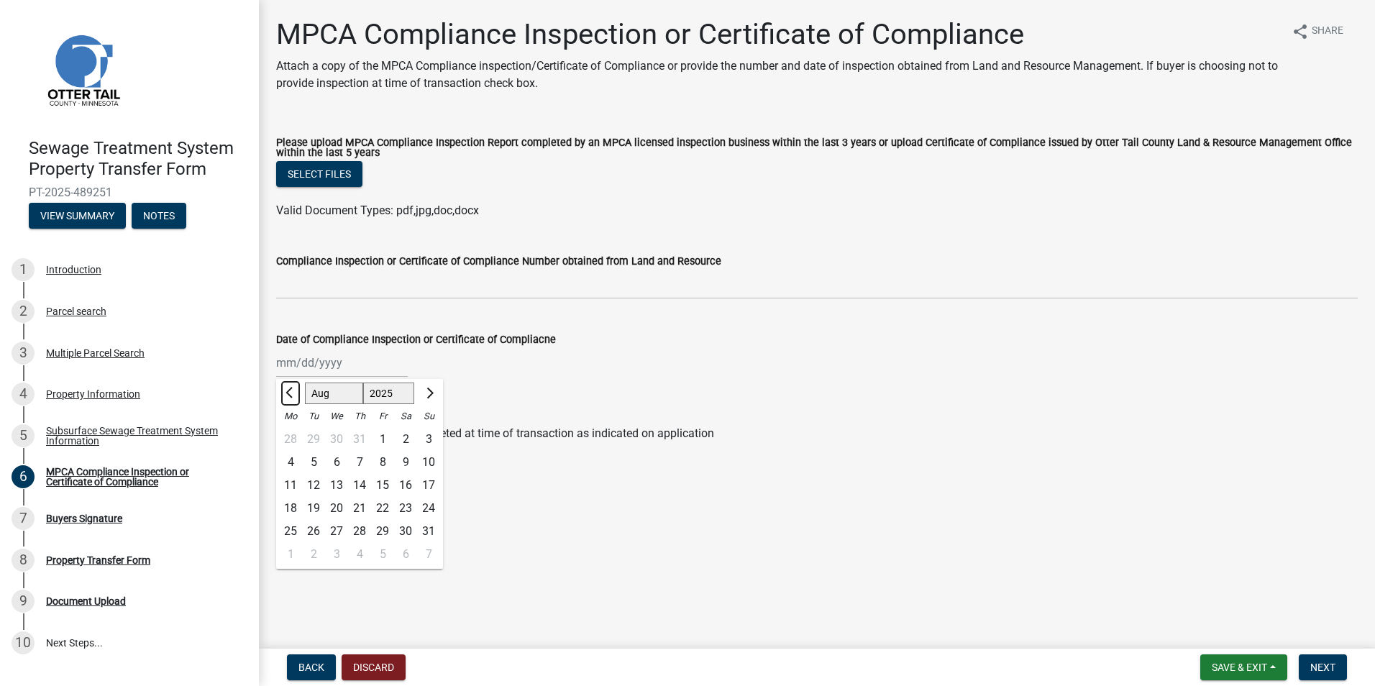
click at [289, 391] on span "Previous month" at bounding box center [291, 393] width 11 height 11
select select "7"
click at [407, 483] on div "19" at bounding box center [405, 485] width 23 height 23
type input "[DATE]"
click at [293, 435] on label "An inspection was not completed at time of transaction as indicated on applicat…" at bounding box center [503, 433] width 421 height 17
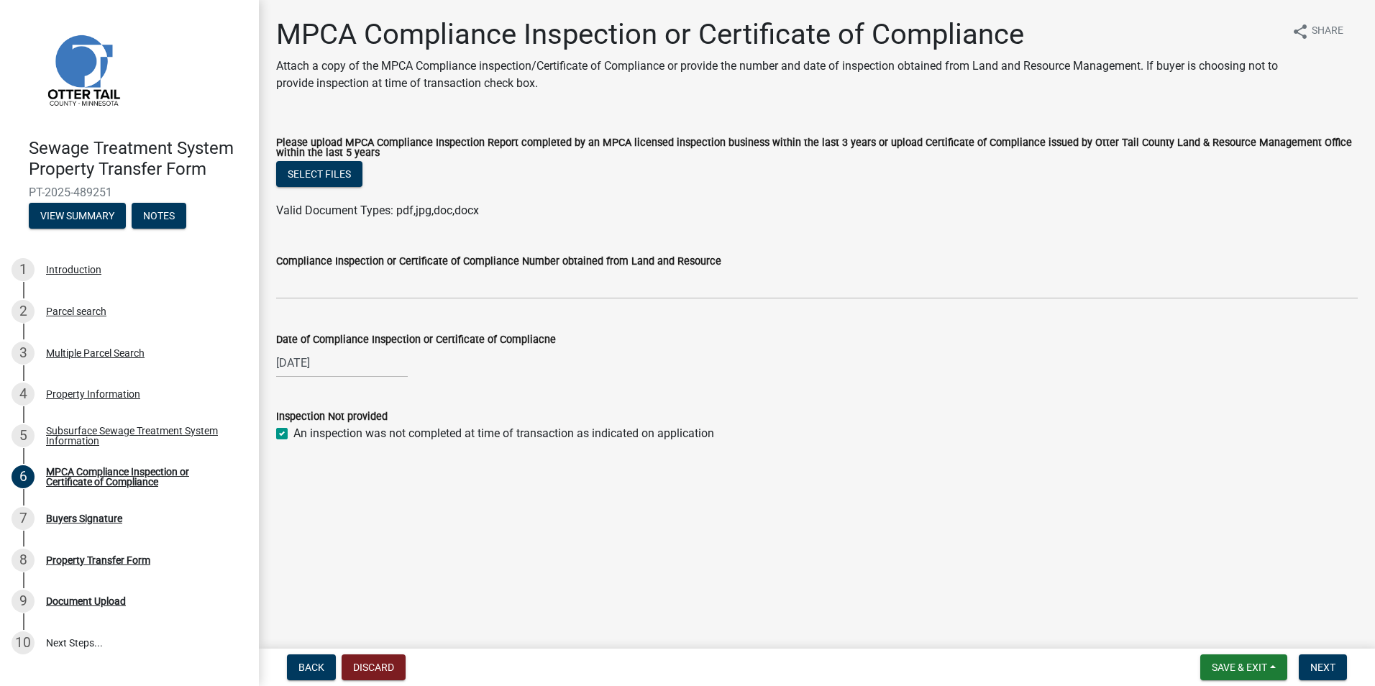
click at [293, 434] on input "An inspection was not completed at time of transaction as indicated on applicat…" at bounding box center [297, 429] width 9 height 9
checkbox input "false"
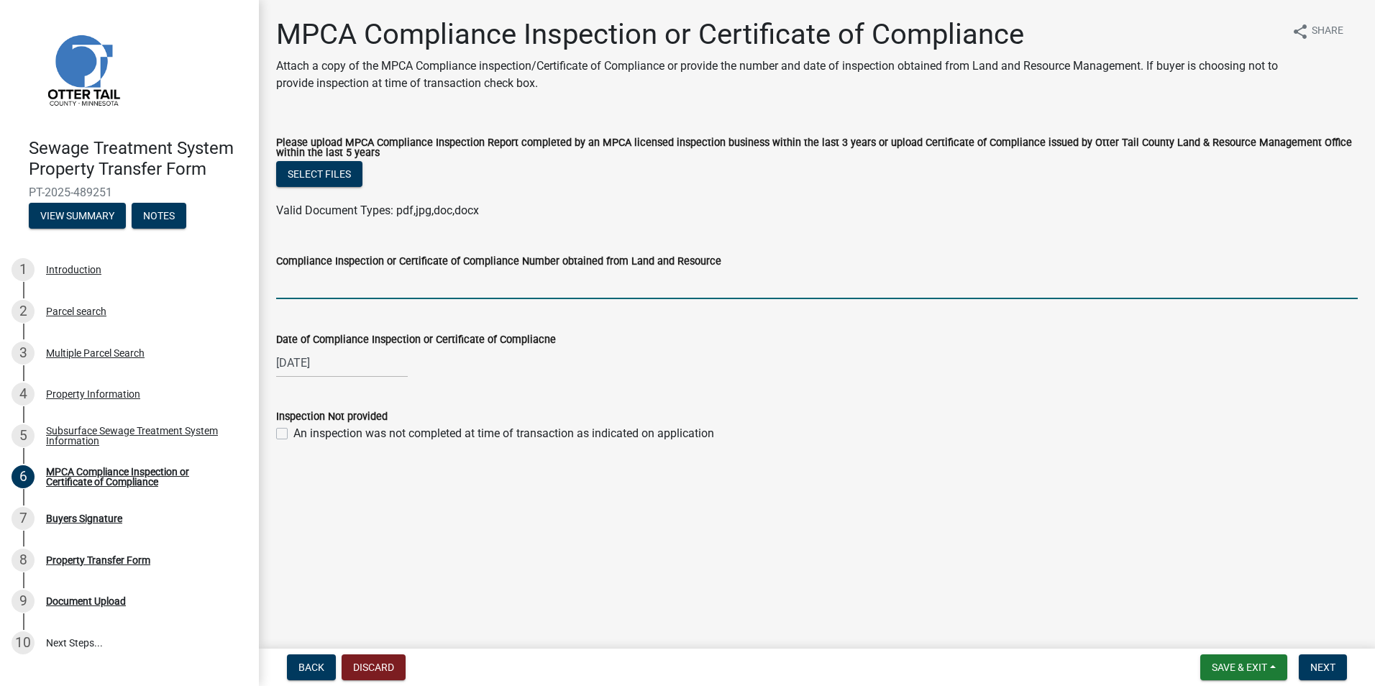
click at [332, 285] on input "Compliance Inspection or Certificate of Compliance Number obtained from Land an…" at bounding box center [817, 284] width 1082 height 29
click at [320, 171] on button "Select files" at bounding box center [319, 174] width 86 height 26
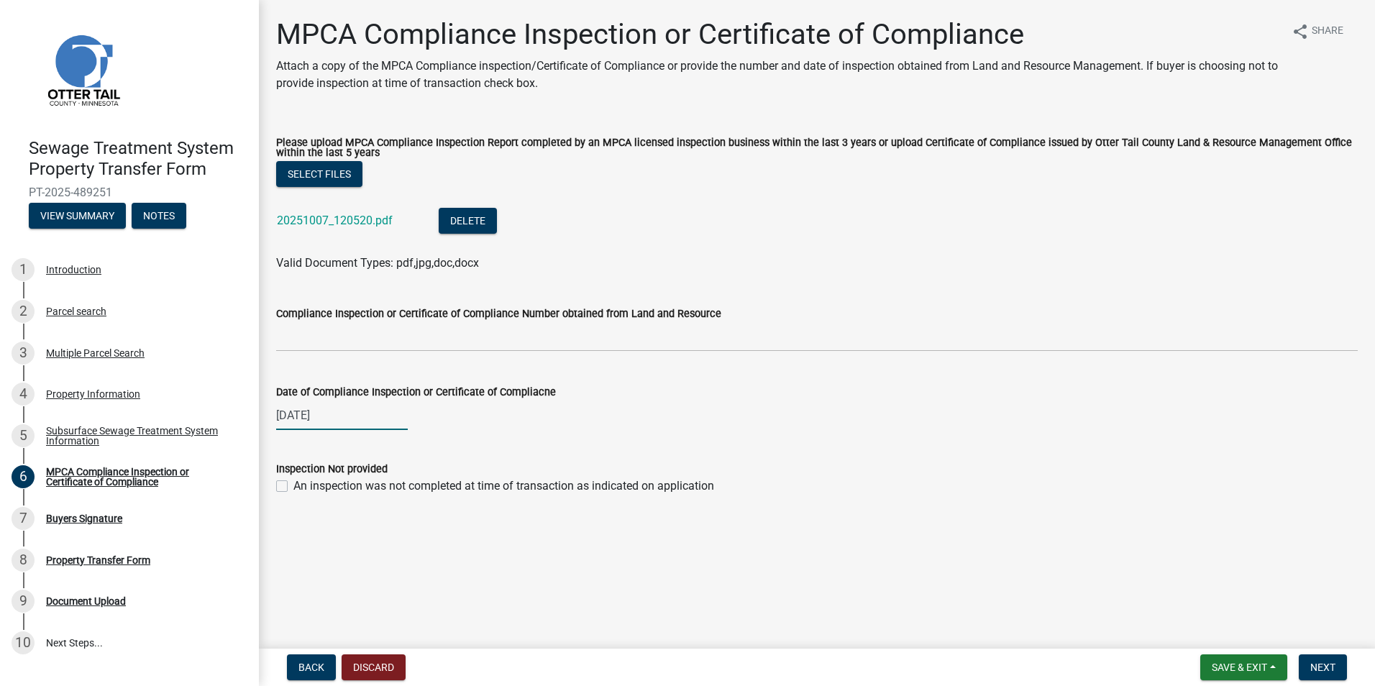
click at [363, 426] on div "[DATE]" at bounding box center [342, 415] width 132 height 29
select select "7"
select select "2025"
click at [285, 445] on button "Previous month" at bounding box center [290, 445] width 17 height 23
select select "6"
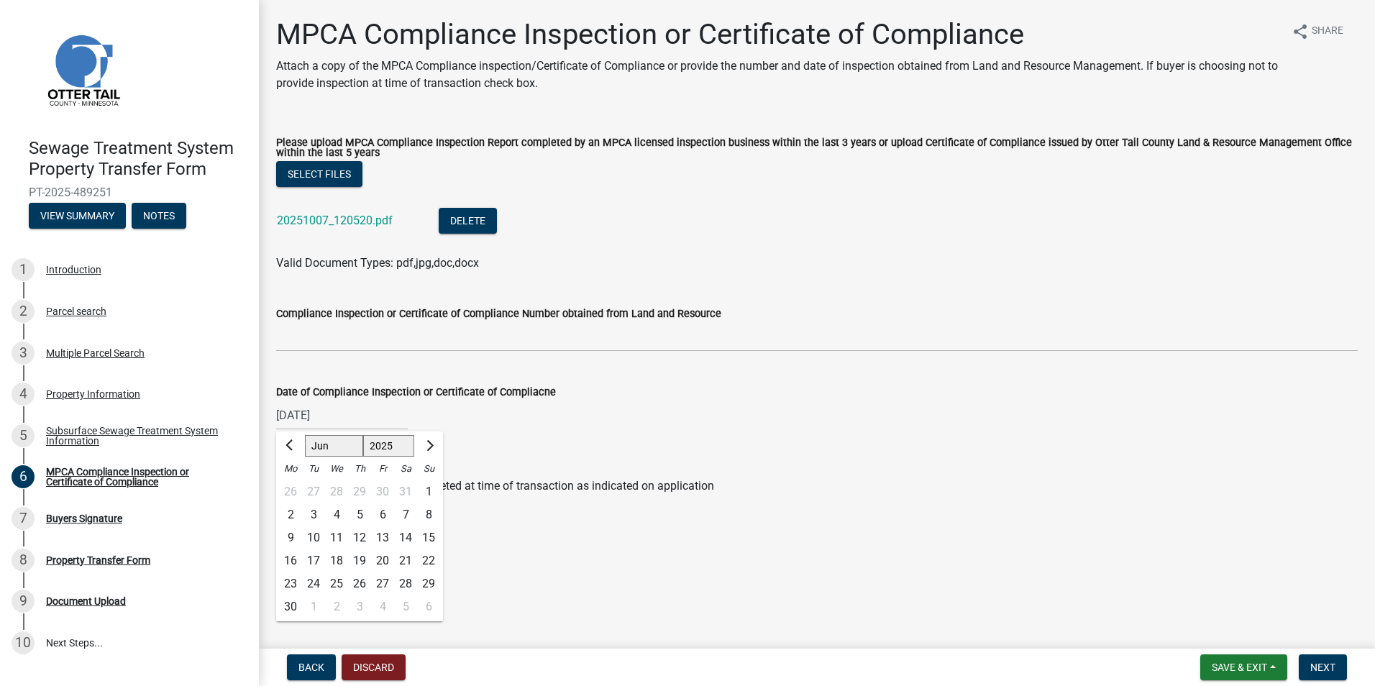
click at [383, 511] on div "6" at bounding box center [382, 514] width 23 height 23
type input "[DATE]"
click at [1320, 666] on span "Next" at bounding box center [1322, 668] width 25 height 12
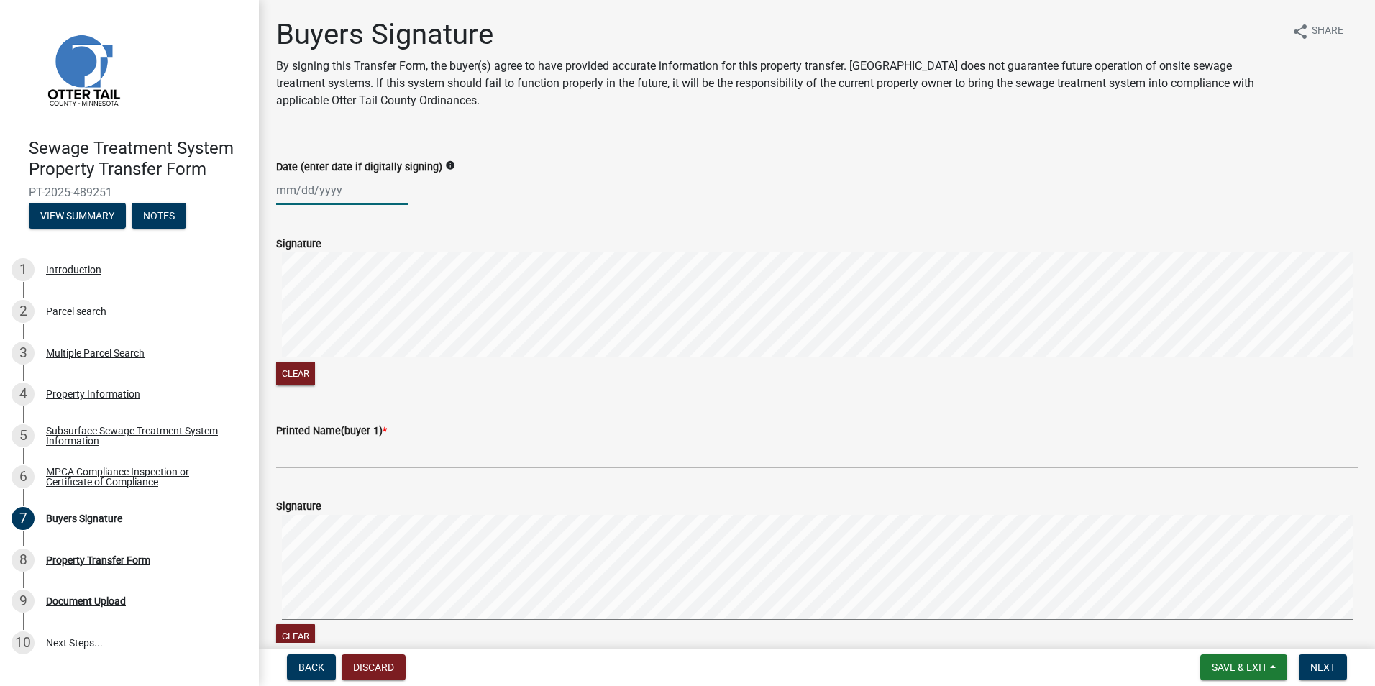
click at [365, 194] on div at bounding box center [342, 189] width 132 height 29
select select "10"
select select "2025"
click at [565, 223] on form "Signature Clear" at bounding box center [817, 303] width 1082 height 171
click at [55, 269] on div "Introduction" at bounding box center [73, 270] width 55 height 10
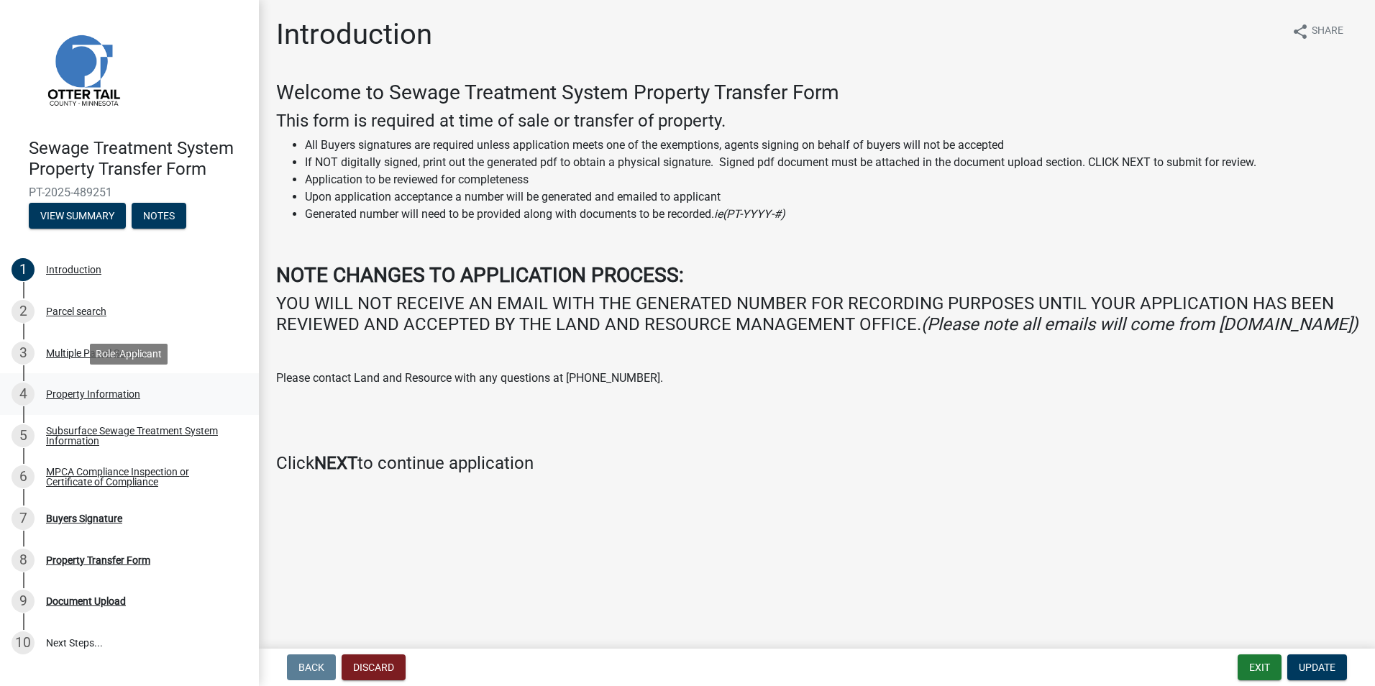
click at [83, 396] on div "Property Information" at bounding box center [93, 394] width 94 height 10
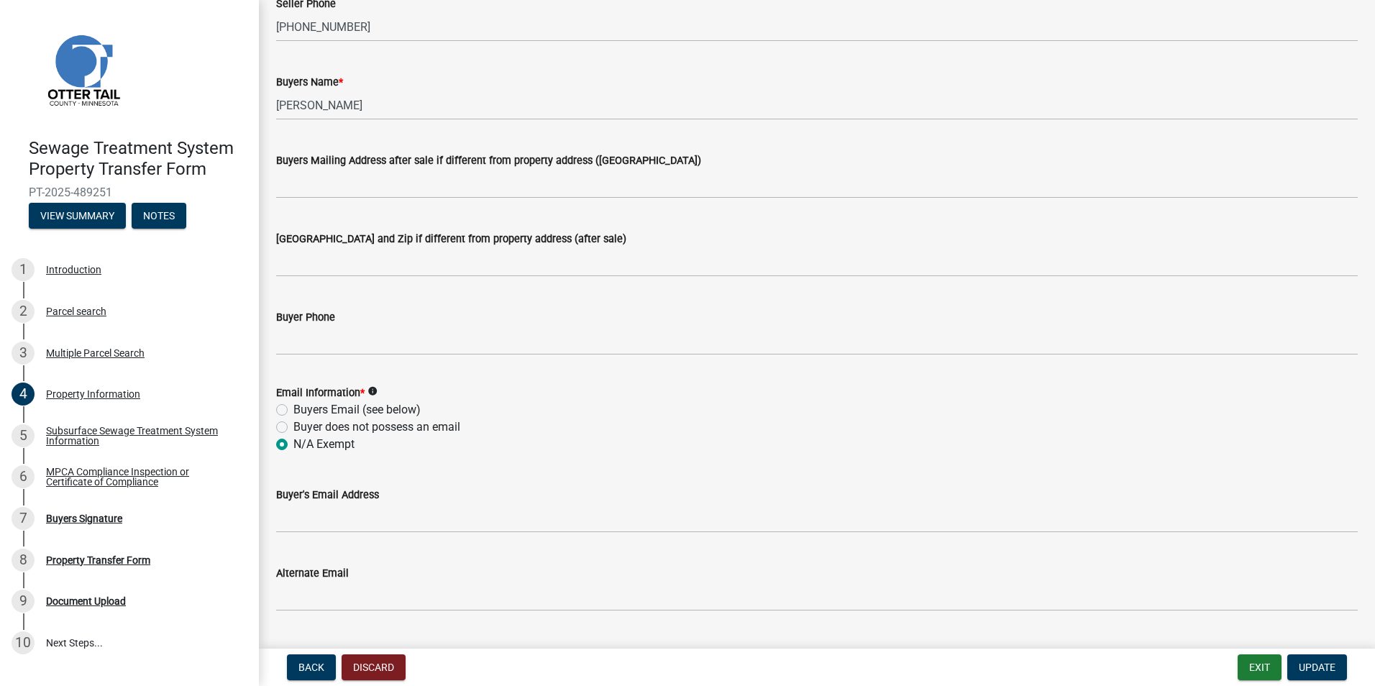
scroll to position [288, 0]
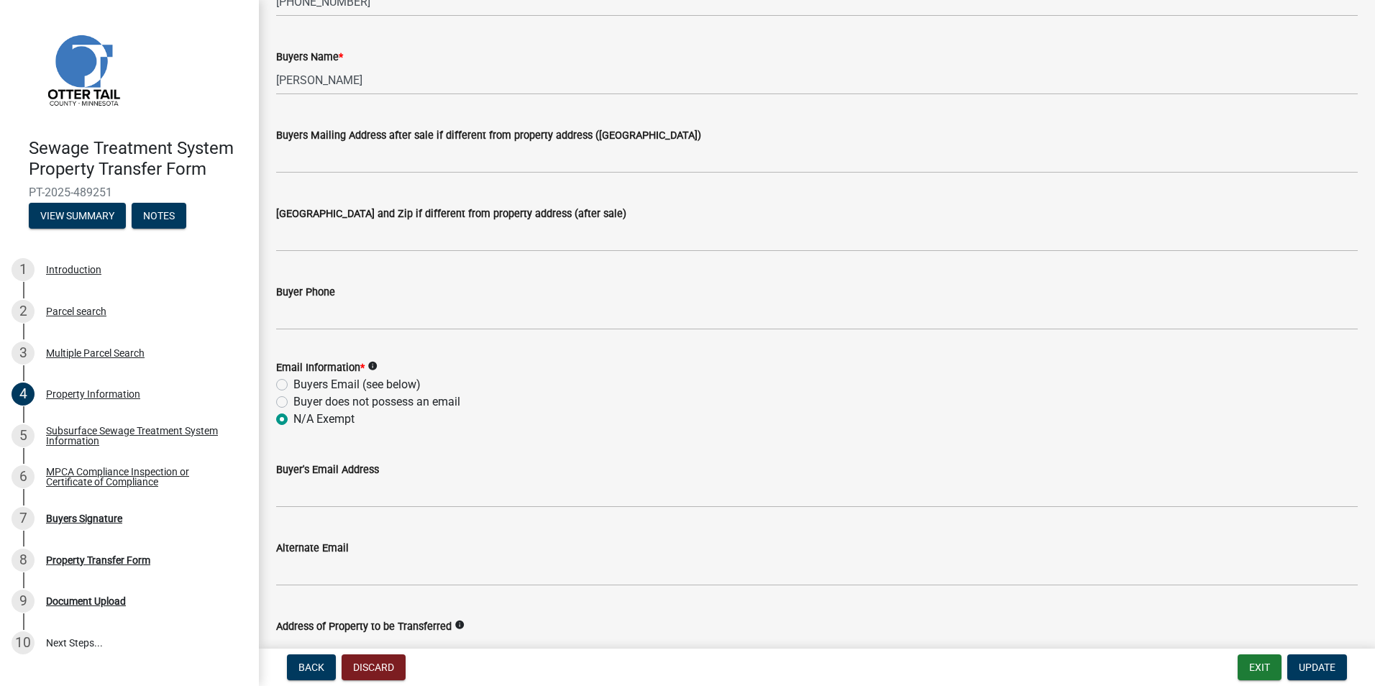
click at [293, 387] on label "Buyers Email (see below)" at bounding box center [356, 384] width 127 height 17
click at [293, 385] on input "Buyers Email (see below)" at bounding box center [297, 380] width 9 height 9
radio input "true"
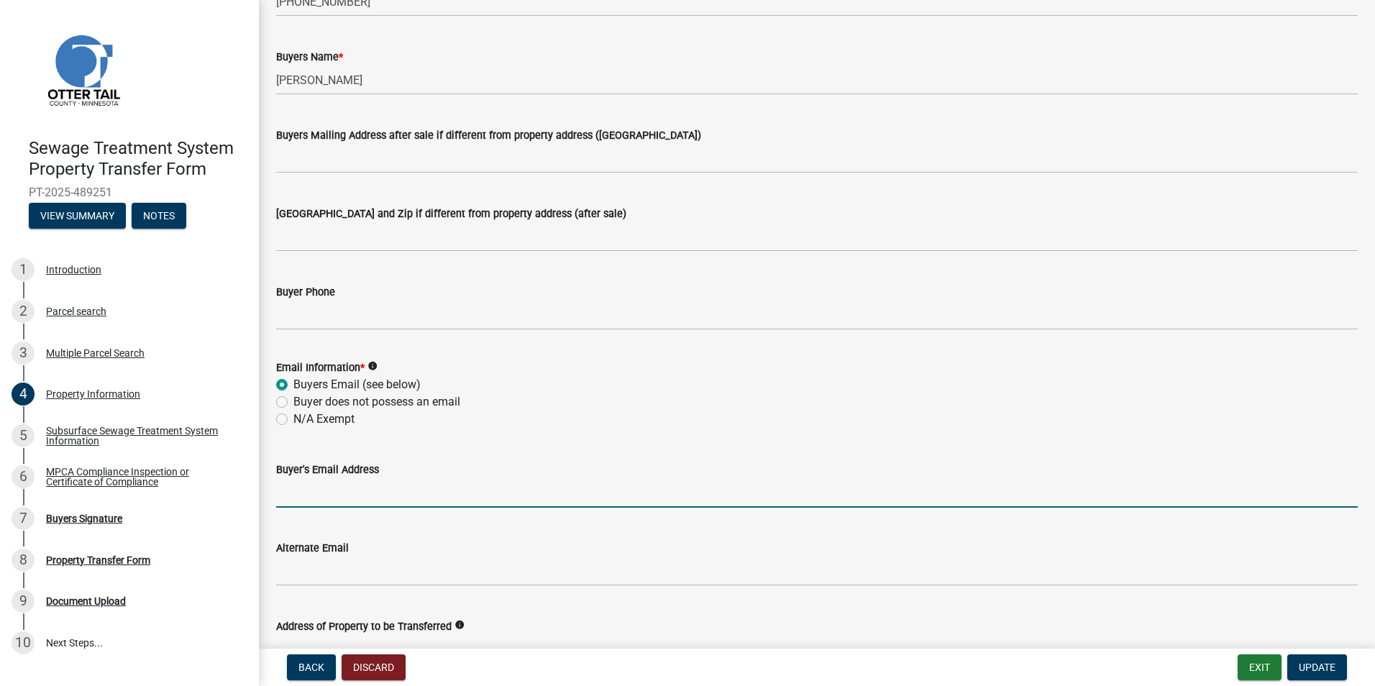
click at [352, 490] on input "Buyer's Email Address" at bounding box center [817, 492] width 1082 height 29
type input "[EMAIL_ADDRESS][DOMAIN_NAME]"
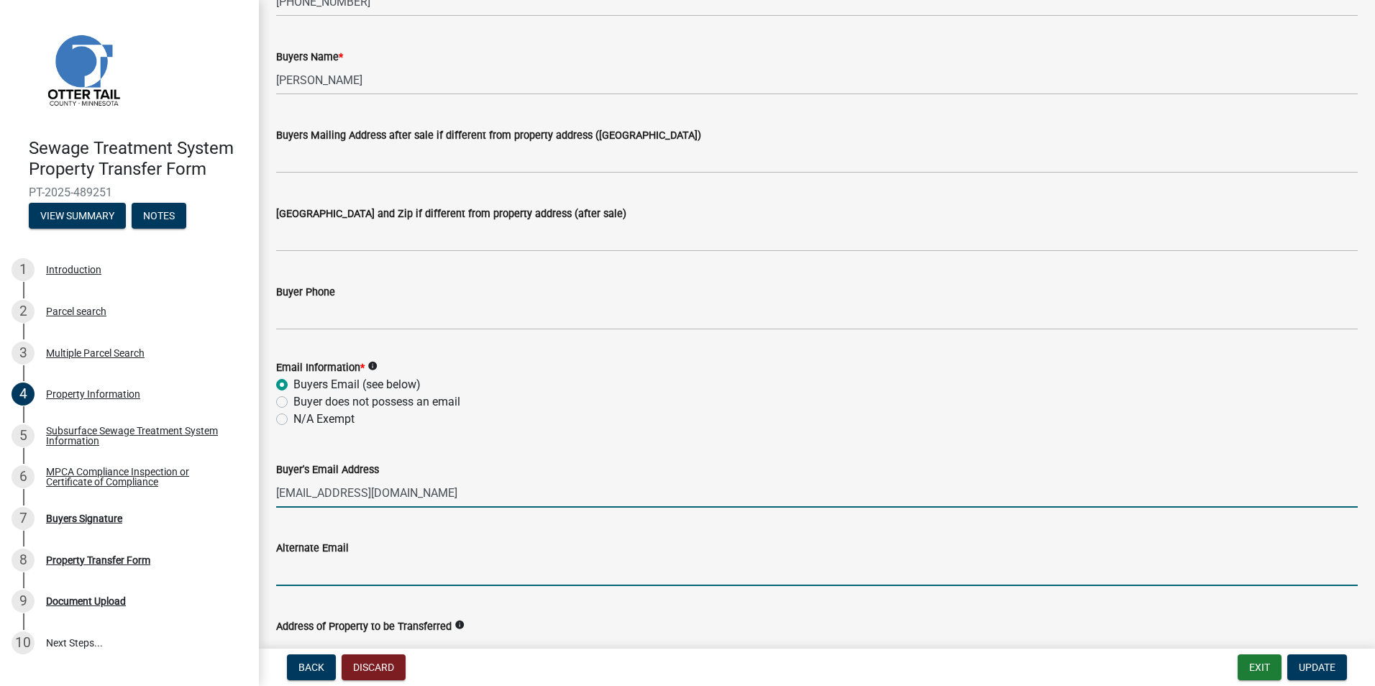
type input "[EMAIL_ADDRESS][DOMAIN_NAME]"
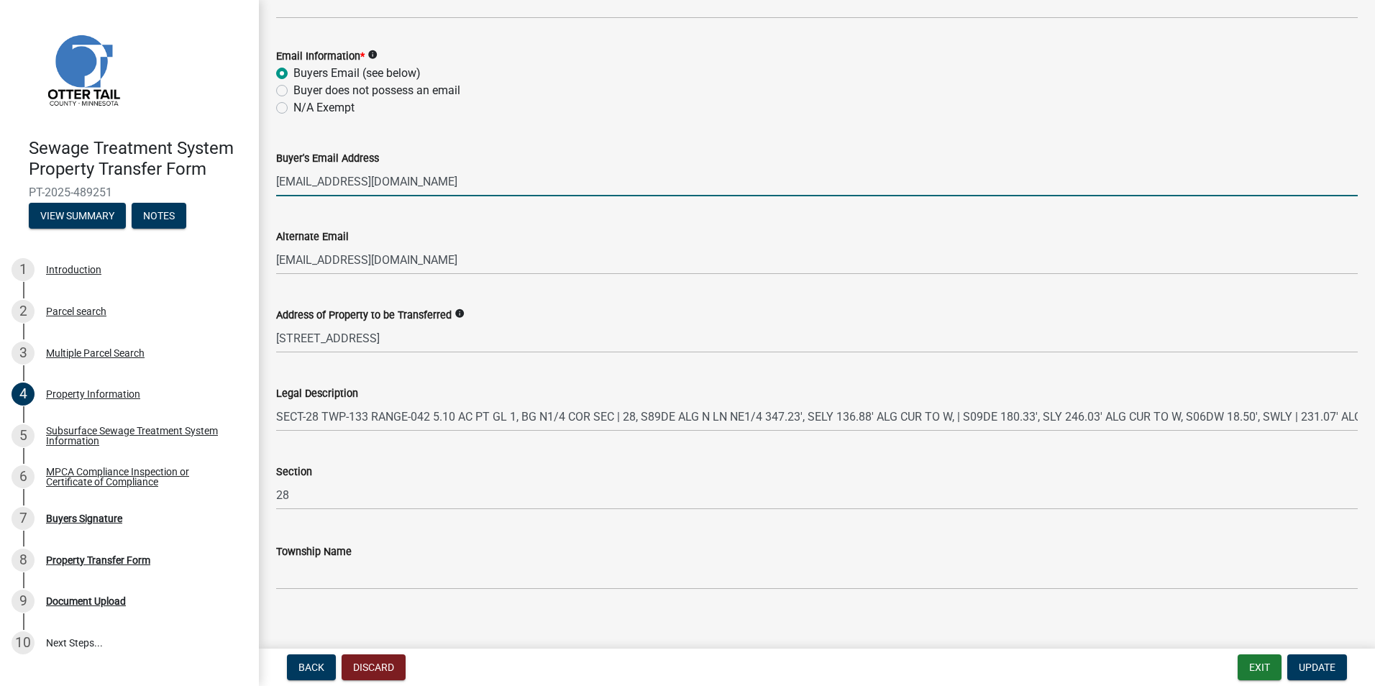
scroll to position [613, 0]
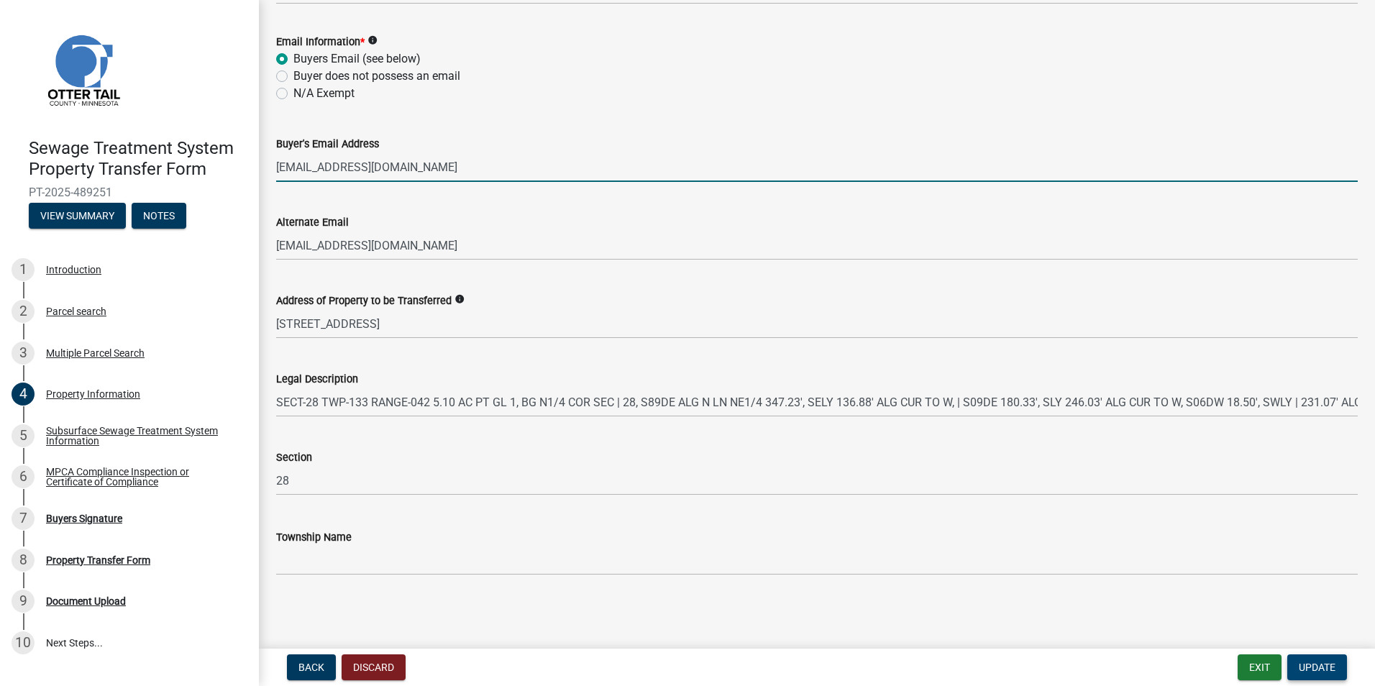
click at [1301, 664] on span "Update" at bounding box center [1317, 668] width 37 height 12
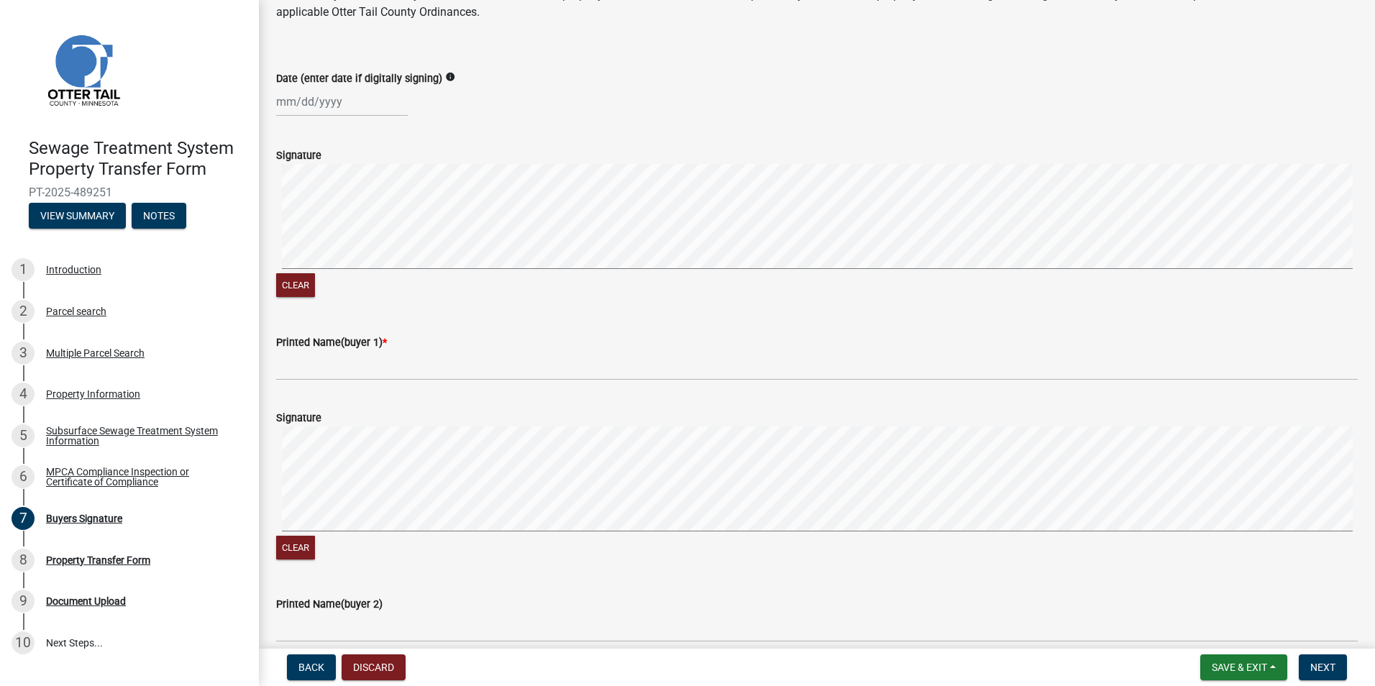
scroll to position [0, 0]
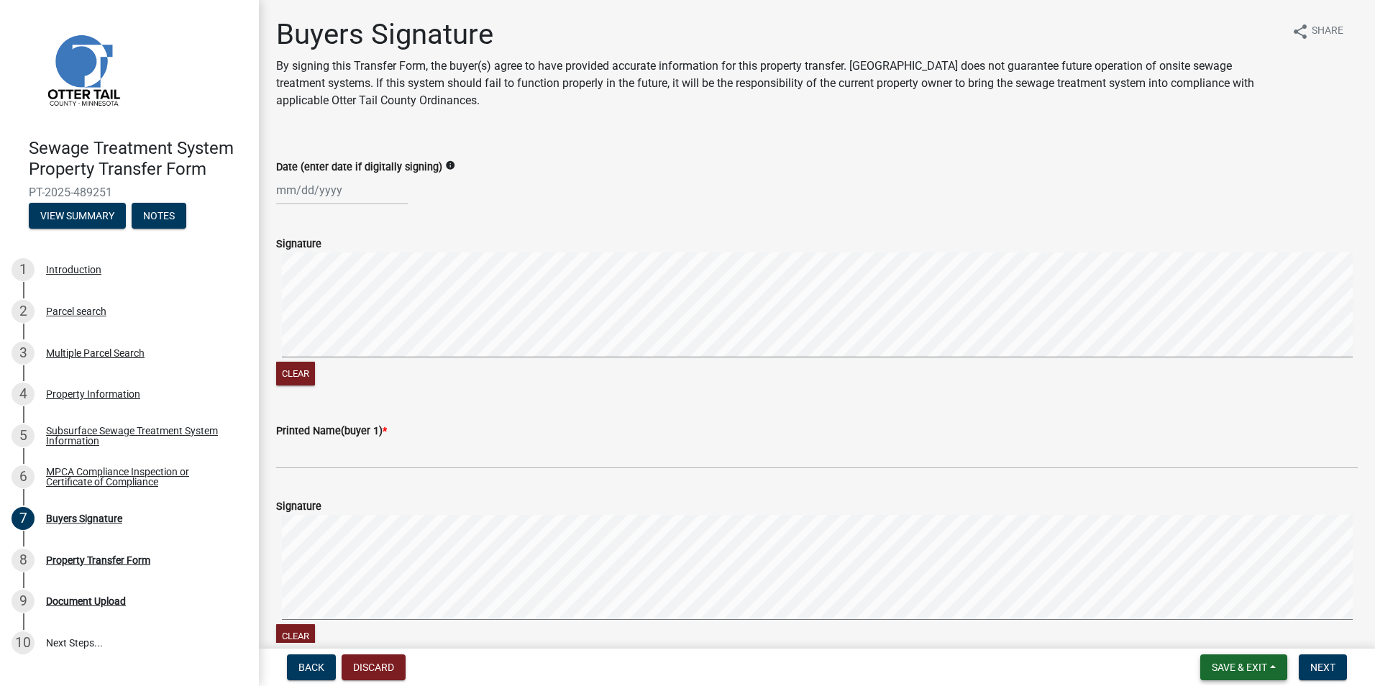
click at [1234, 670] on span "Save & Exit" at bounding box center [1239, 668] width 55 height 12
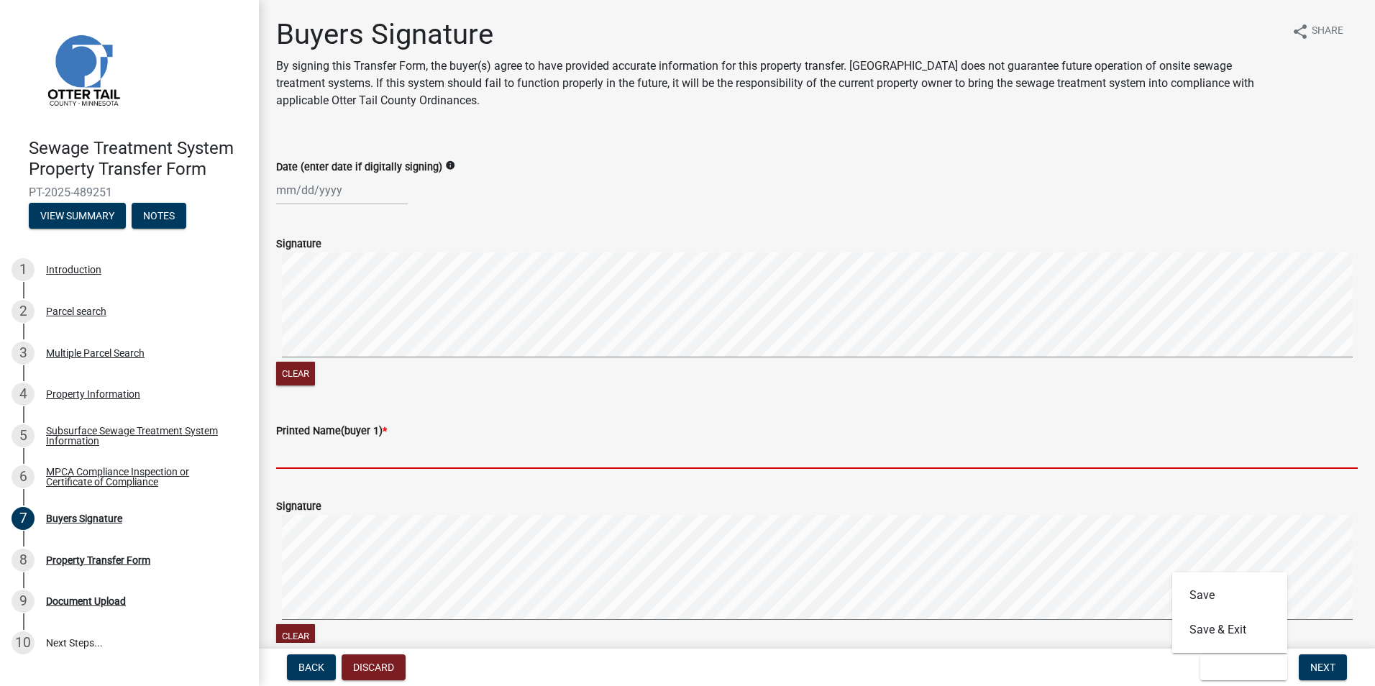
click at [365, 450] on input "Printed Name(buyer 1) *" at bounding box center [817, 453] width 1082 height 29
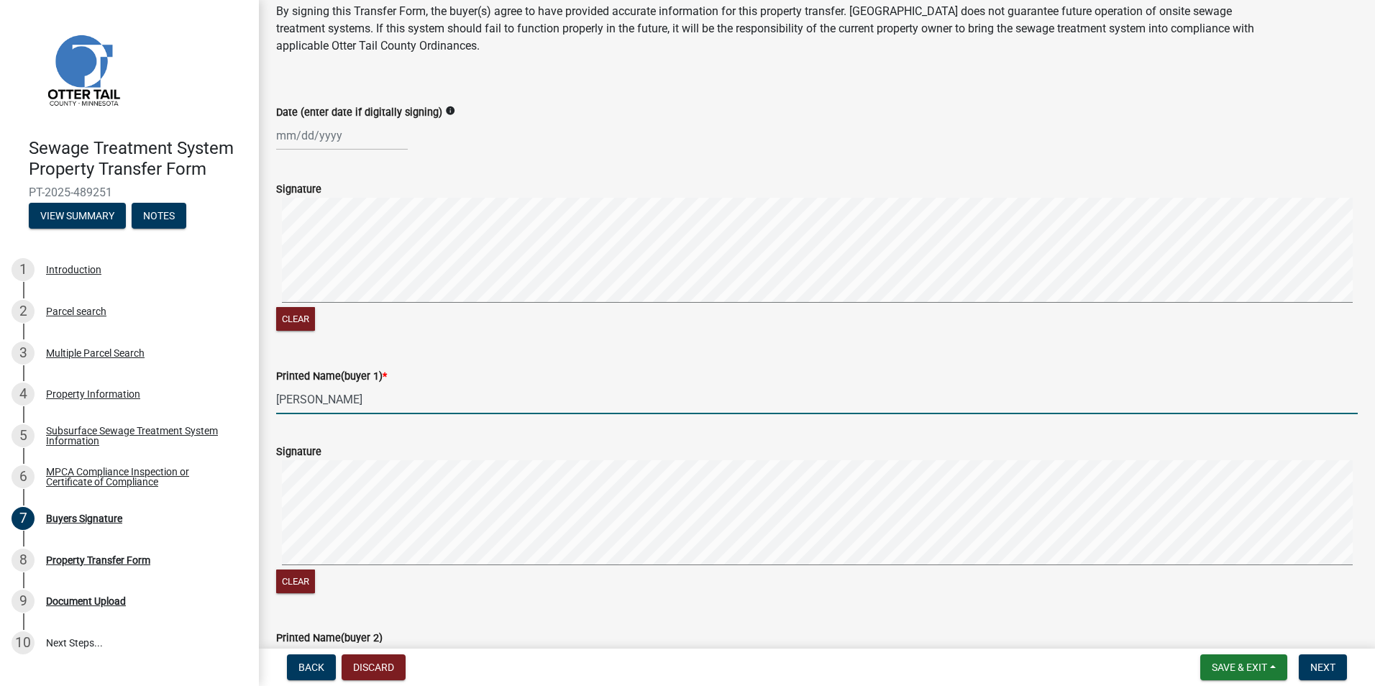
scroll to position [288, 0]
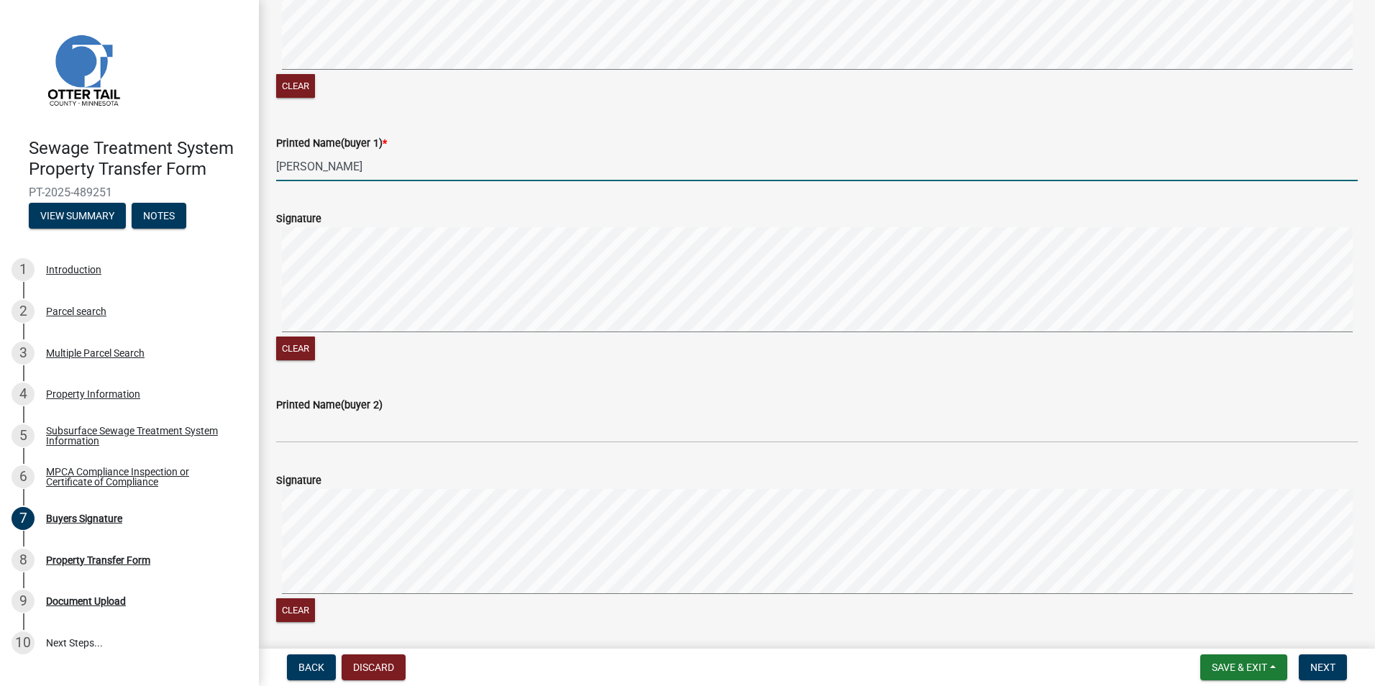
type input "[PERSON_NAME]"
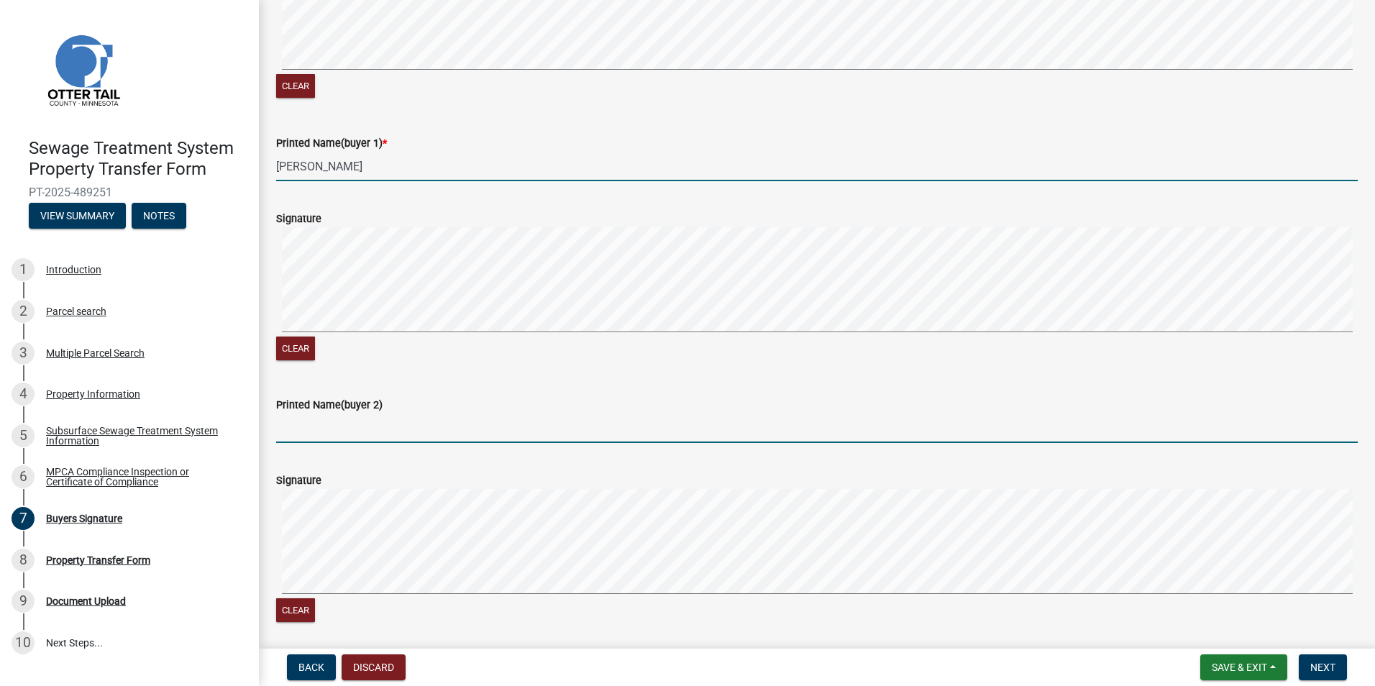
click at [312, 429] on input "Printed Name(buyer 2)" at bounding box center [817, 428] width 1082 height 29
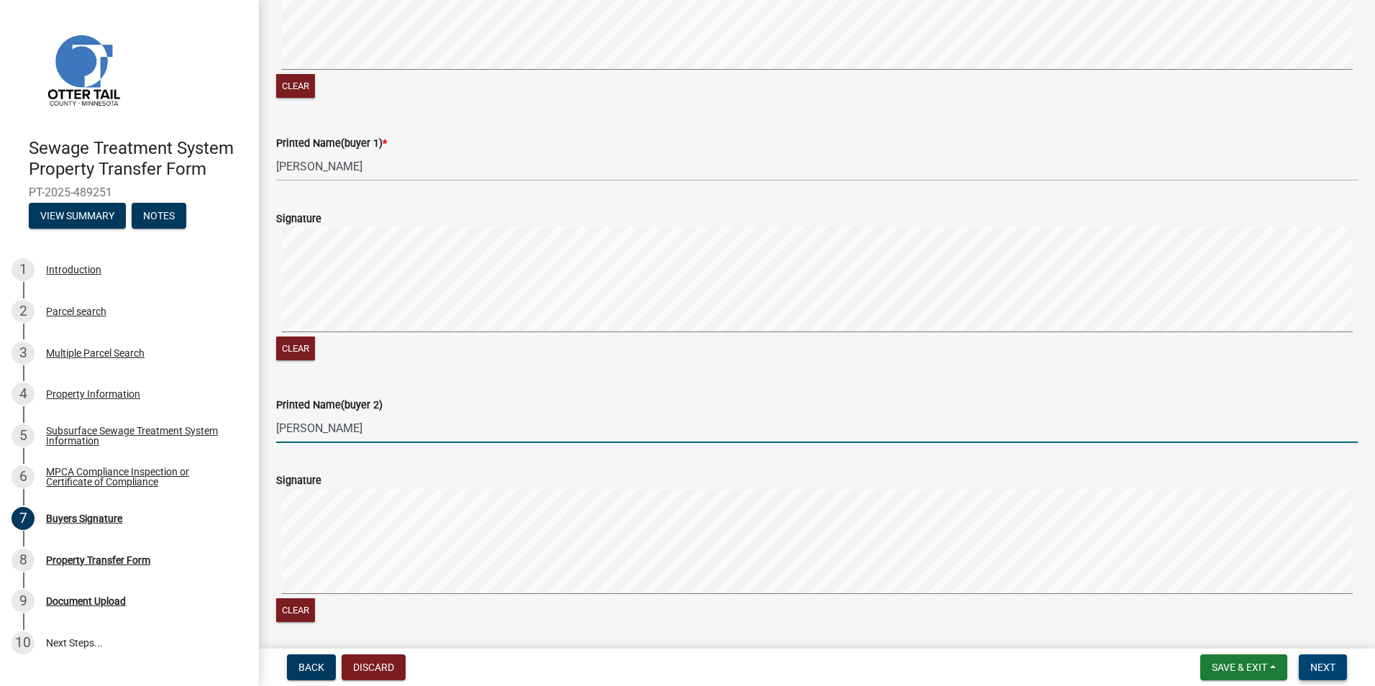
type input "[PERSON_NAME]"
click at [1331, 672] on span "Next" at bounding box center [1322, 668] width 25 height 12
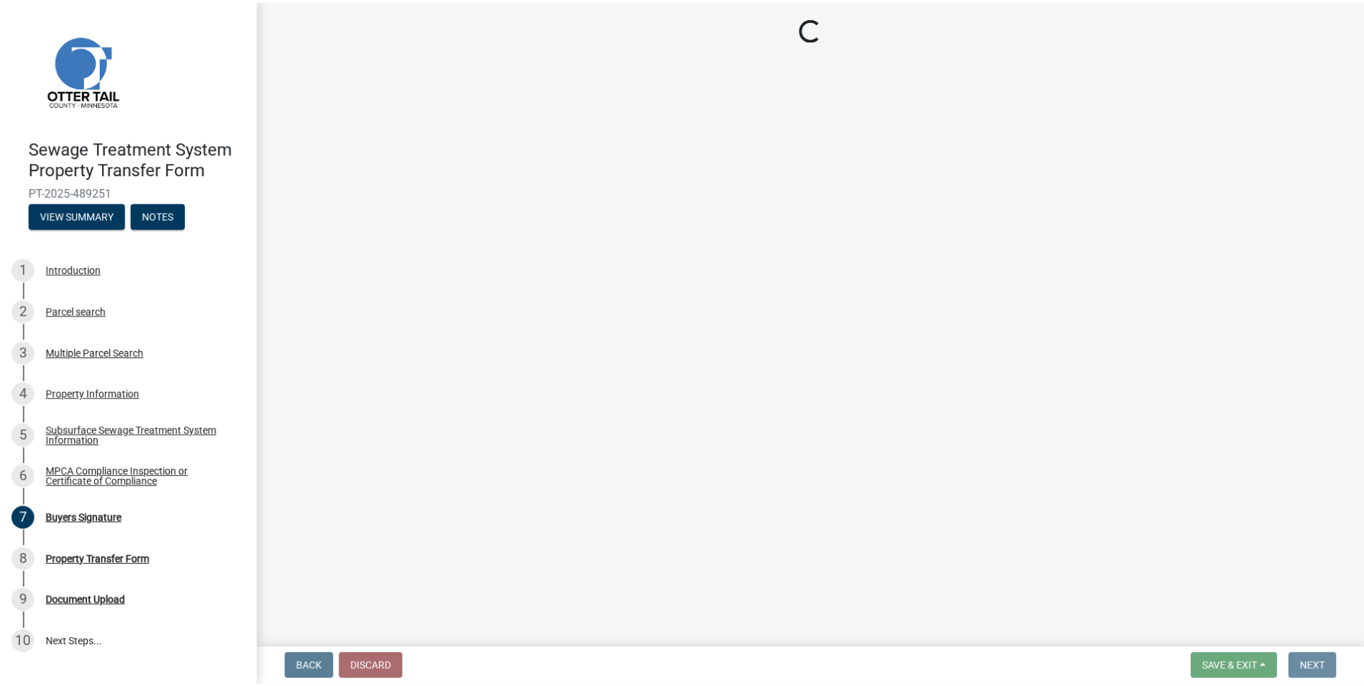
scroll to position [0, 0]
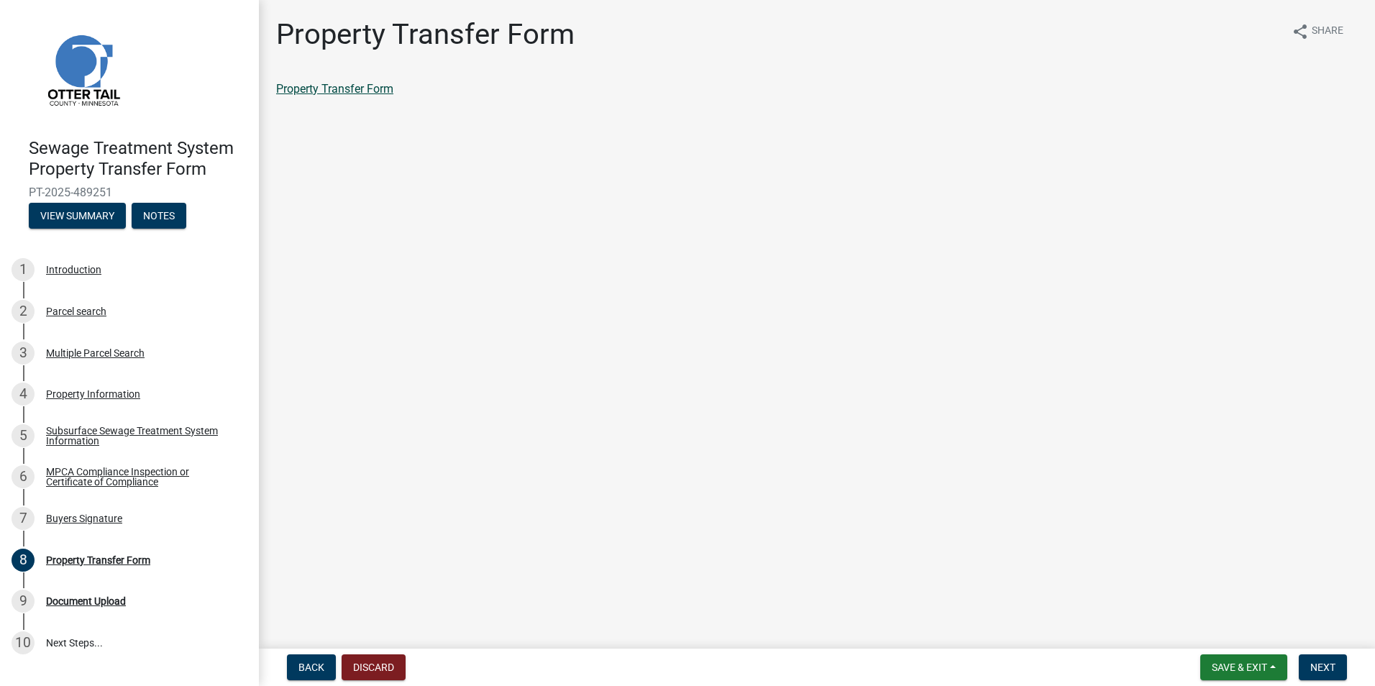
click at [319, 90] on link "Property Transfer Form" at bounding box center [334, 89] width 117 height 14
click at [1252, 662] on span "Save & Exit" at bounding box center [1239, 668] width 55 height 12
click at [1221, 629] on button "Save & Exit" at bounding box center [1229, 630] width 115 height 35
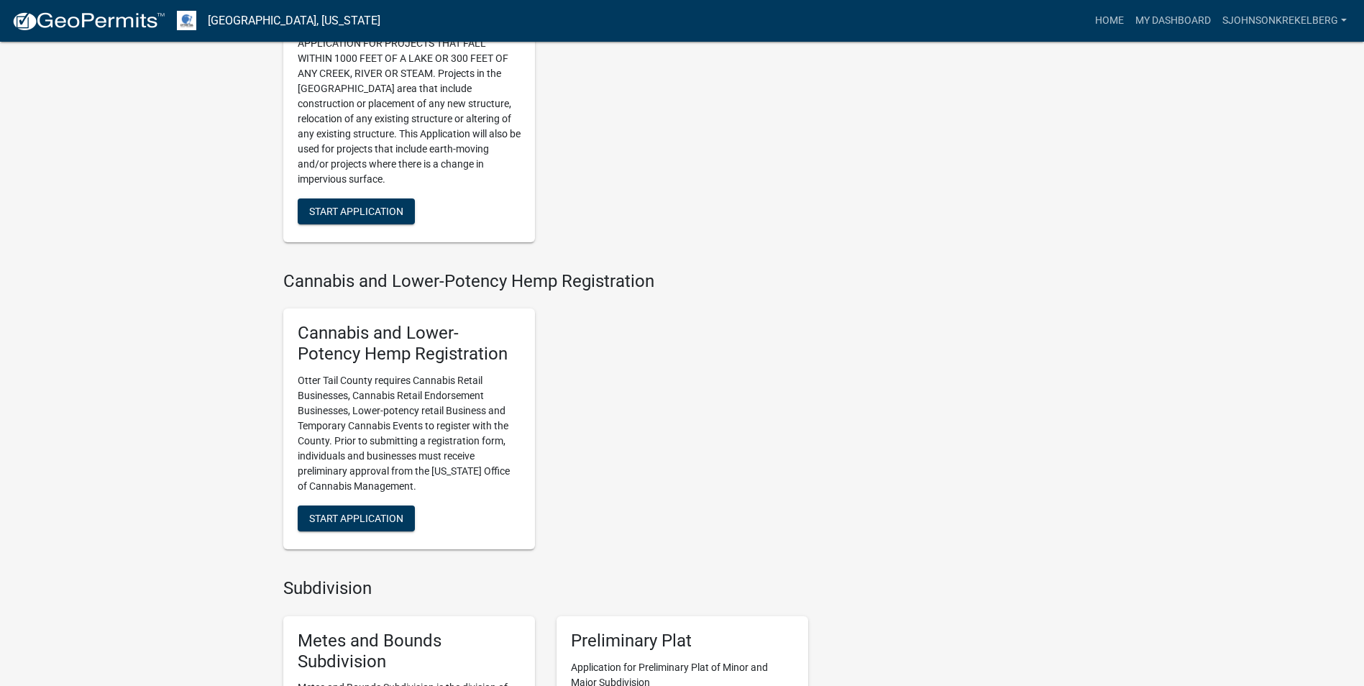
scroll to position [1299, 0]
